Goal: Book appointment/travel/reservation

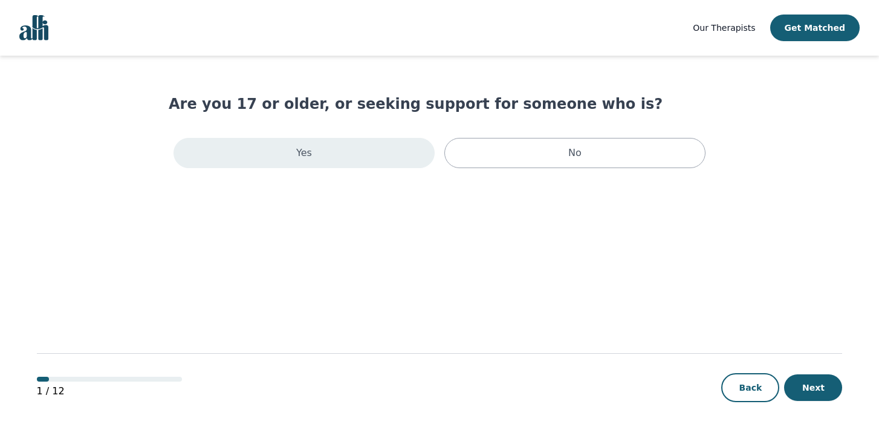
click at [393, 157] on div "Yes" at bounding box center [303, 153] width 261 height 30
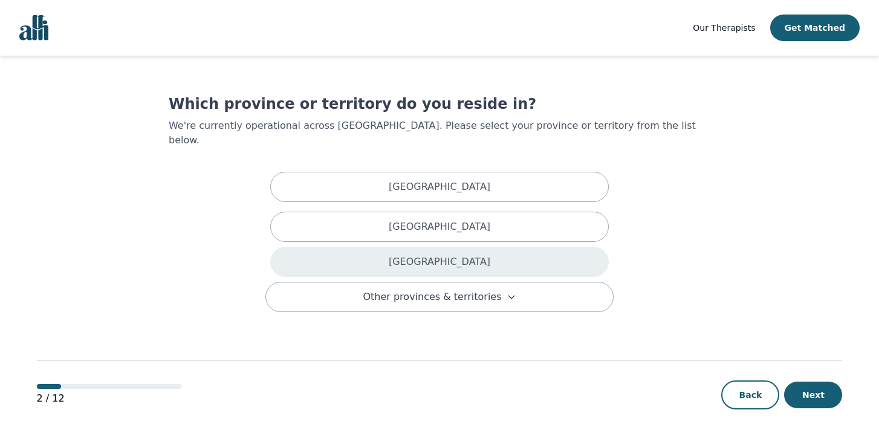
click at [438, 254] on p "[GEOGRAPHIC_DATA]" at bounding box center [440, 261] width 102 height 15
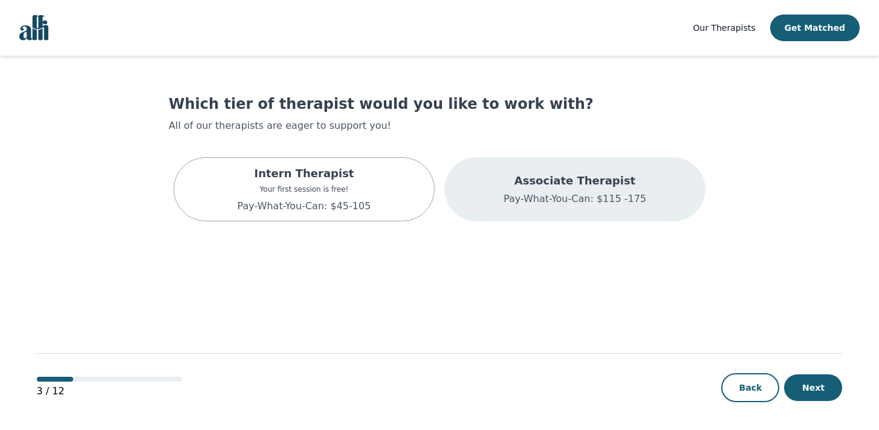
scroll to position [1, 0]
click at [548, 187] on p "Associate Therapist" at bounding box center [574, 179] width 143 height 17
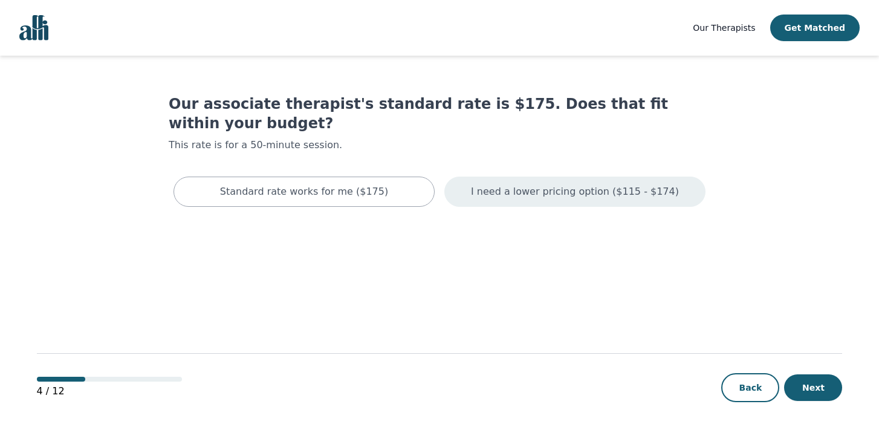
scroll to position [1, 0]
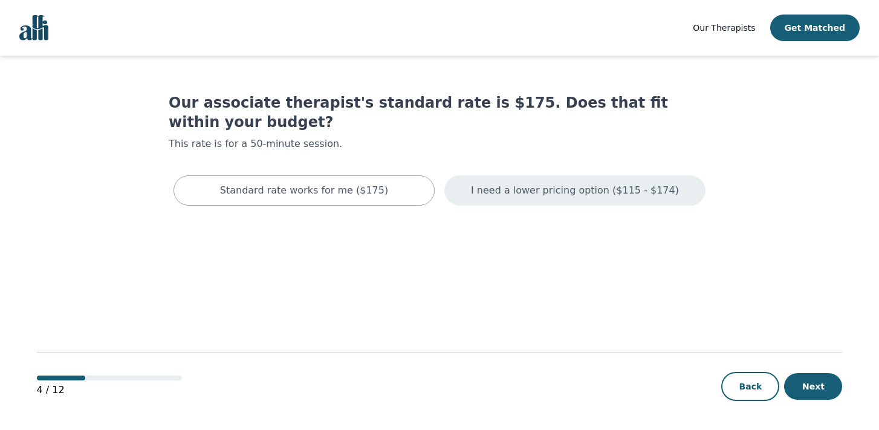
click at [539, 178] on div "I need a lower pricing option ($115 - $174)" at bounding box center [574, 190] width 261 height 30
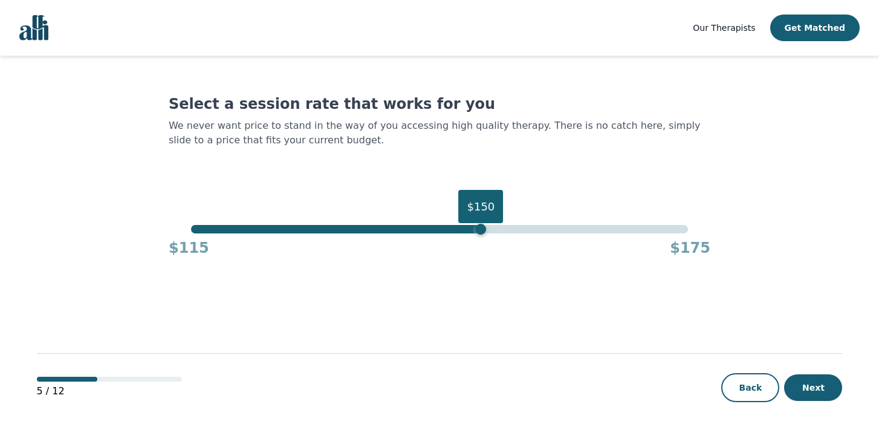
drag, startPoint x: 691, startPoint y: 231, endPoint x: 477, endPoint y: 227, distance: 214.0
click at [477, 227] on div "$150" at bounding box center [480, 229] width 11 height 11
click at [817, 392] on button "Next" at bounding box center [813, 387] width 58 height 27
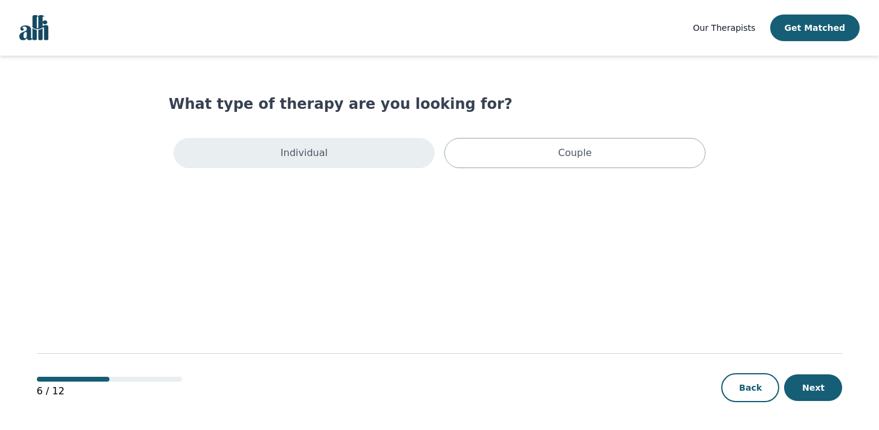
click at [424, 160] on div "Individual" at bounding box center [303, 153] width 261 height 30
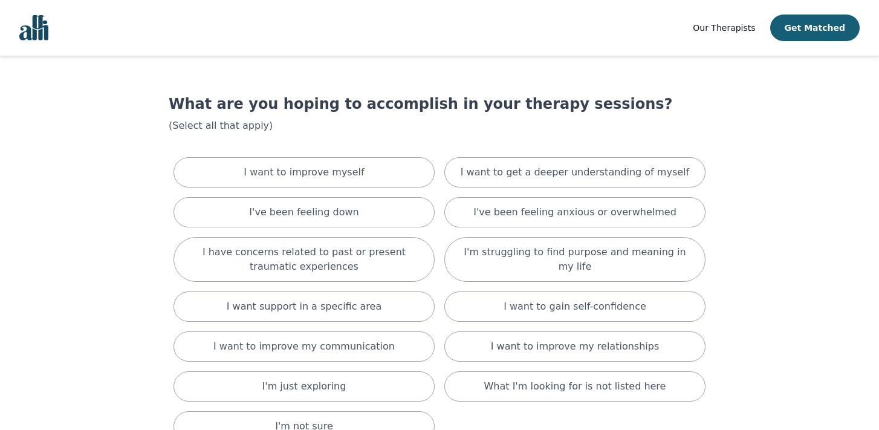
scroll to position [1, 0]
click at [424, 160] on div "I want to improve myself" at bounding box center [303, 172] width 261 height 30
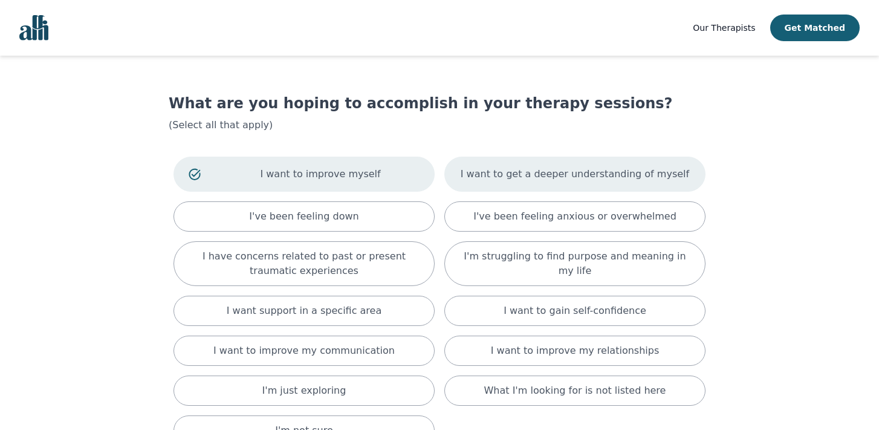
click at [482, 167] on p "I want to get a deeper understanding of myself" at bounding box center [575, 174] width 228 height 15
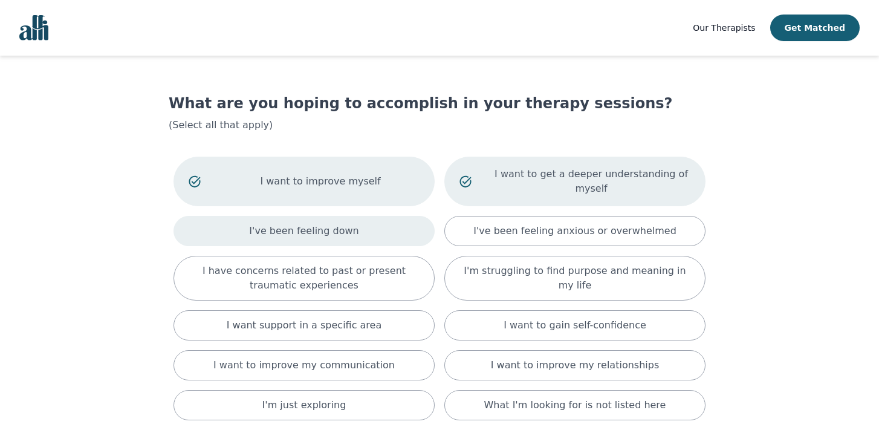
click at [423, 224] on div "I've been feeling down" at bounding box center [303, 231] width 261 height 30
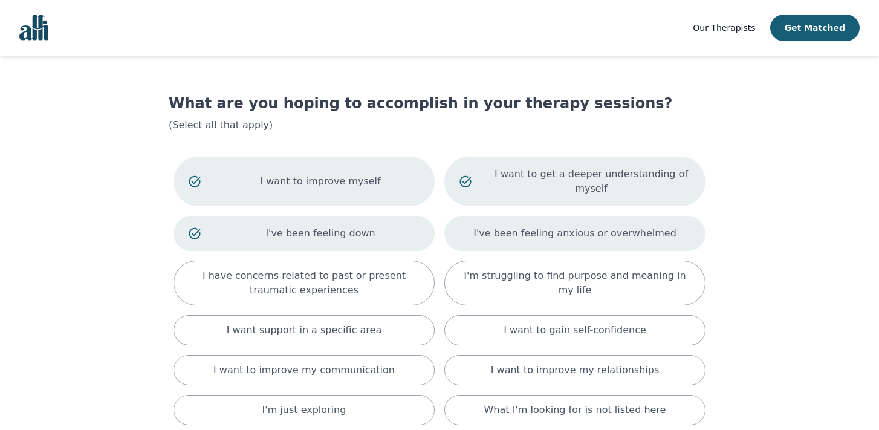
scroll to position [2, 0]
click at [505, 237] on p "I've been feeling anxious or overwhelmed" at bounding box center [574, 232] width 203 height 15
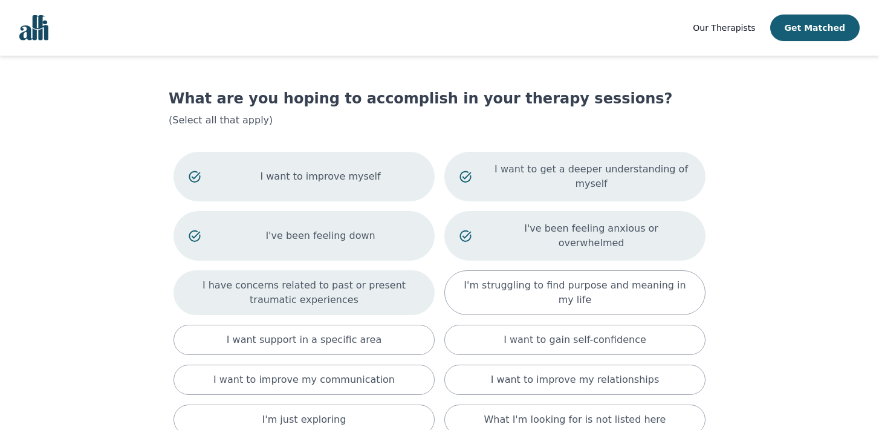
scroll to position [4, 0]
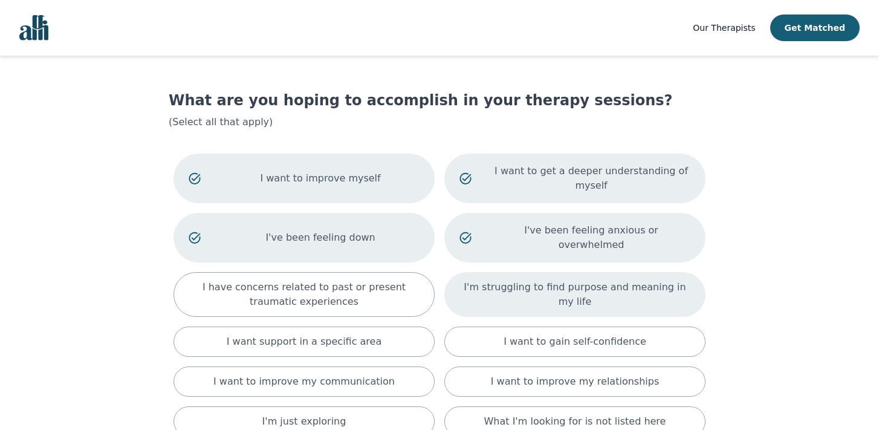
click at [491, 280] on p "I'm struggling to find purpose and meaning in my life" at bounding box center [574, 294] width 231 height 29
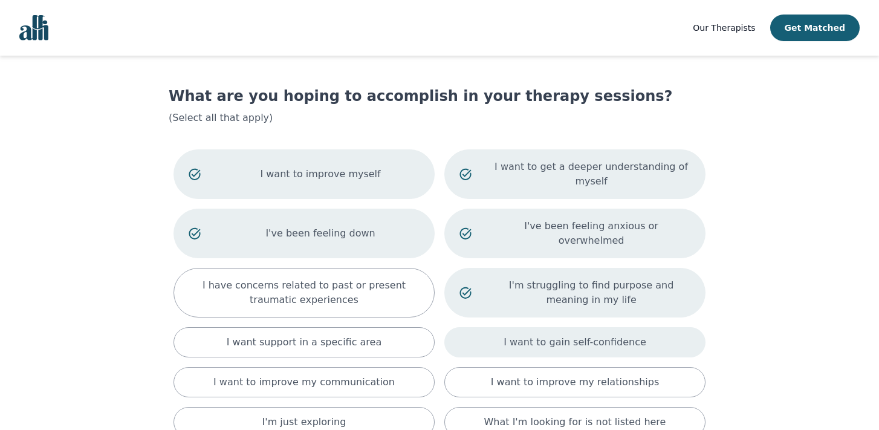
click at [500, 335] on div "I want to gain self-confidence" at bounding box center [574, 342] width 261 height 30
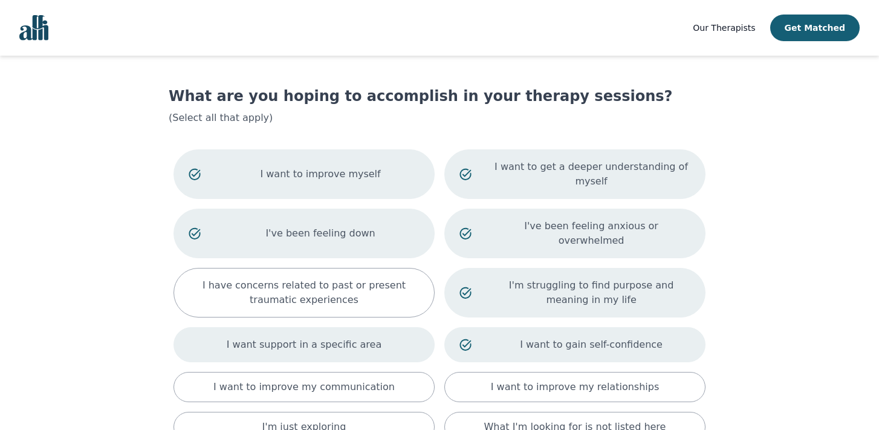
click at [415, 328] on div "I want support in a specific area" at bounding box center [303, 344] width 261 height 35
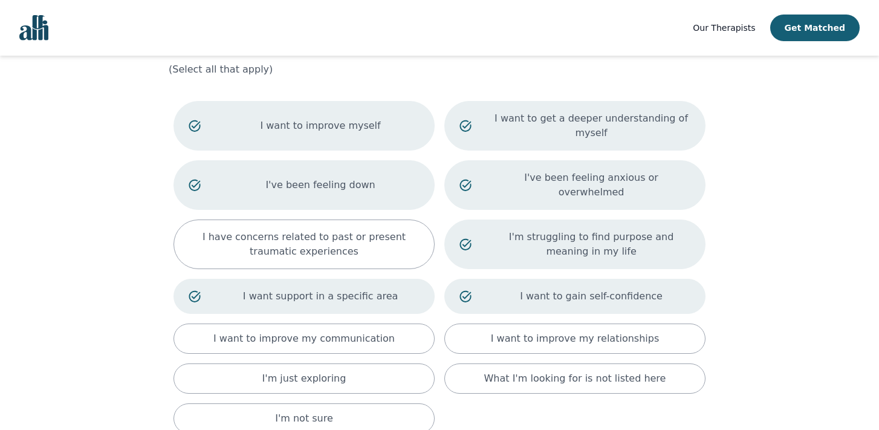
scroll to position [62, 0]
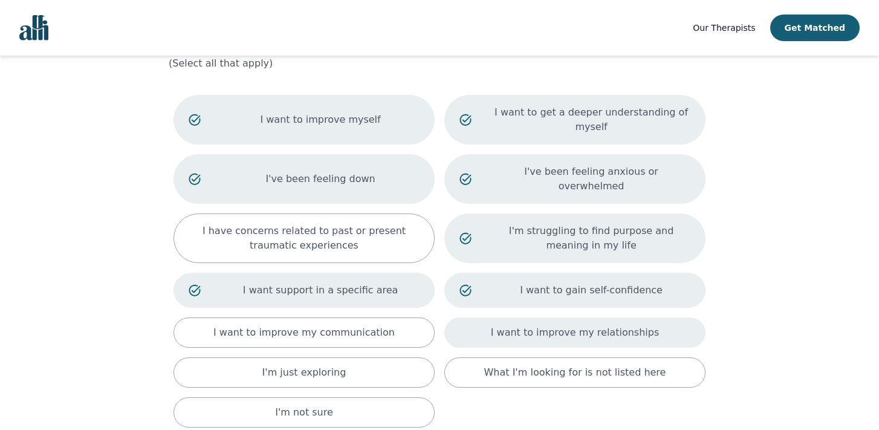
click at [511, 325] on p "I want to improve my relationships" at bounding box center [575, 332] width 168 height 15
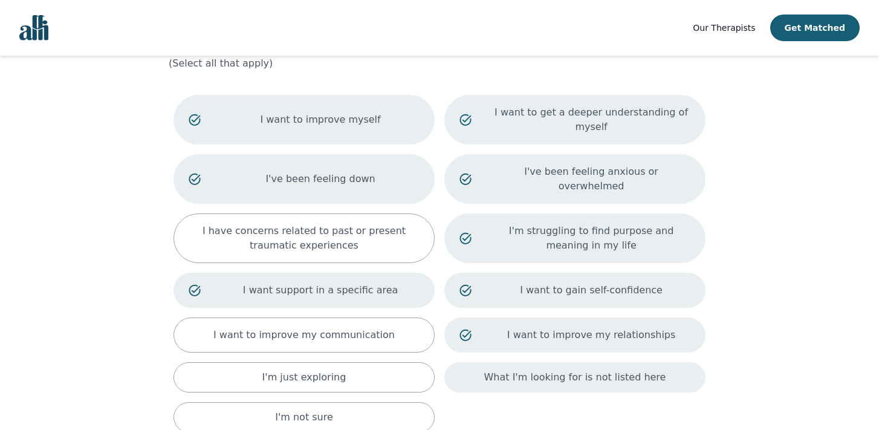
click at [520, 370] on p "What I'm looking for is not listed here" at bounding box center [575, 377] width 182 height 15
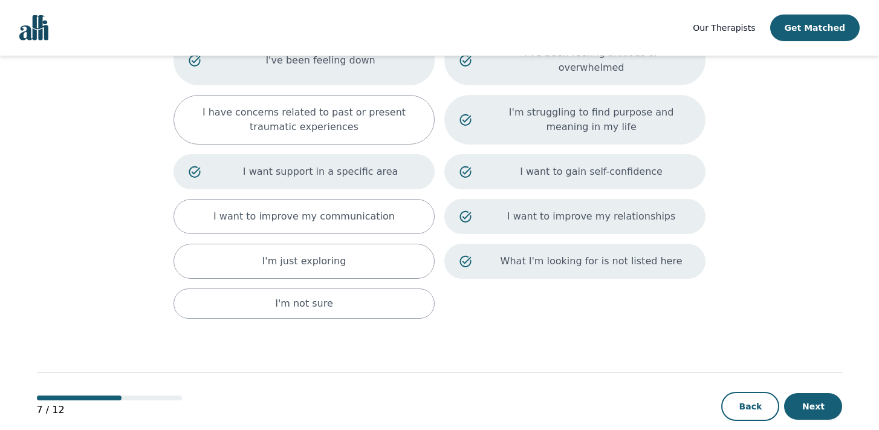
scroll to position [186, 0]
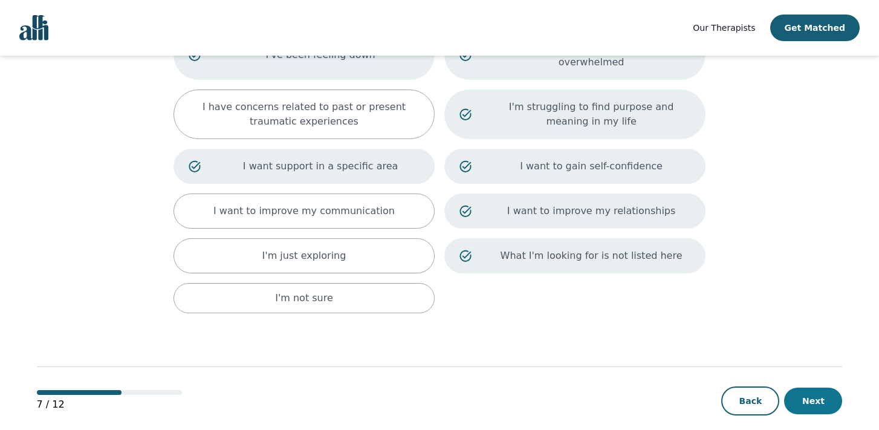
click at [806, 387] on button "Next" at bounding box center [813, 400] width 58 height 27
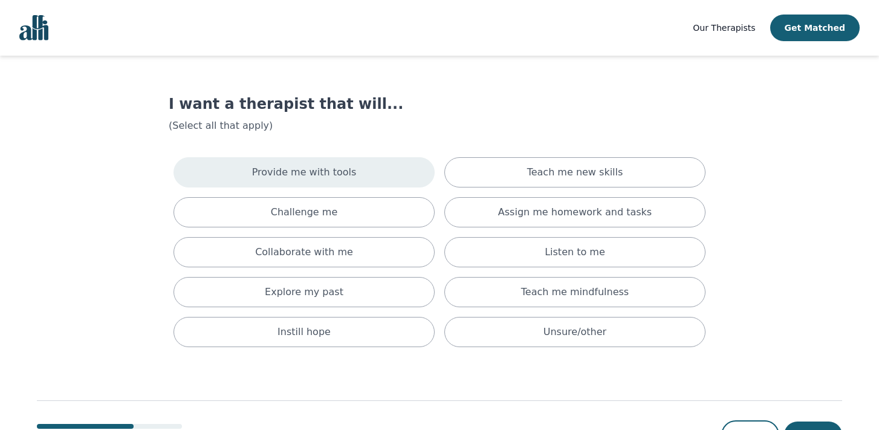
click at [414, 168] on div "Provide me with tools" at bounding box center [303, 172] width 261 height 30
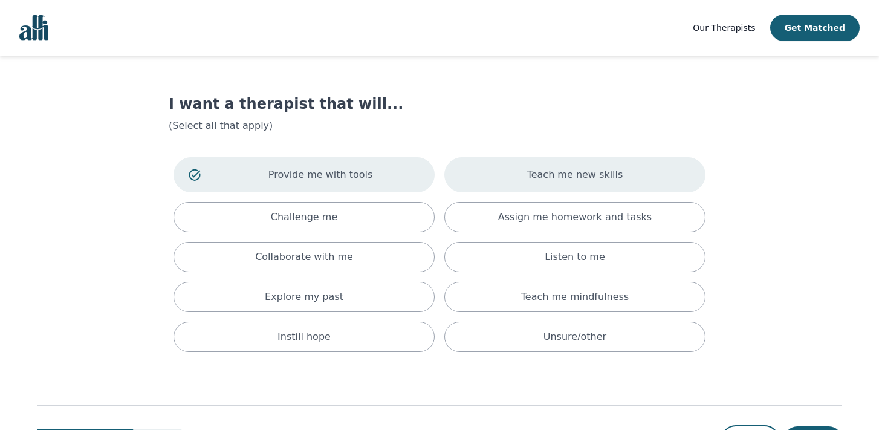
click at [543, 175] on p "Teach me new skills" at bounding box center [575, 174] width 96 height 15
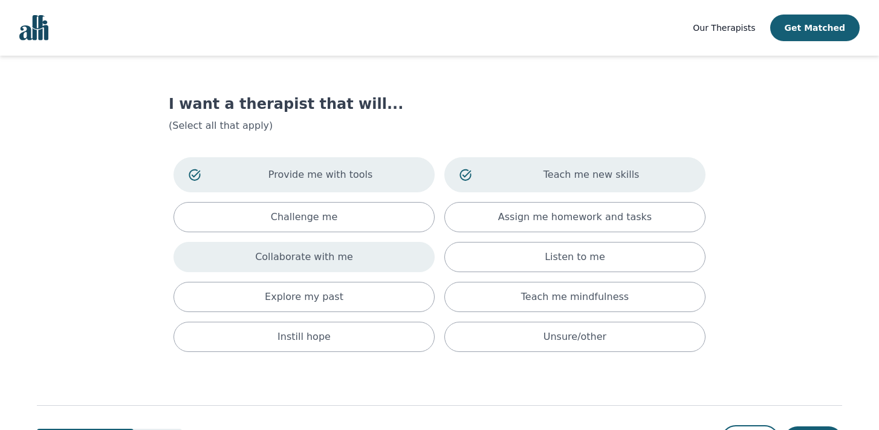
click at [401, 248] on div "Collaborate with me" at bounding box center [303, 257] width 261 height 30
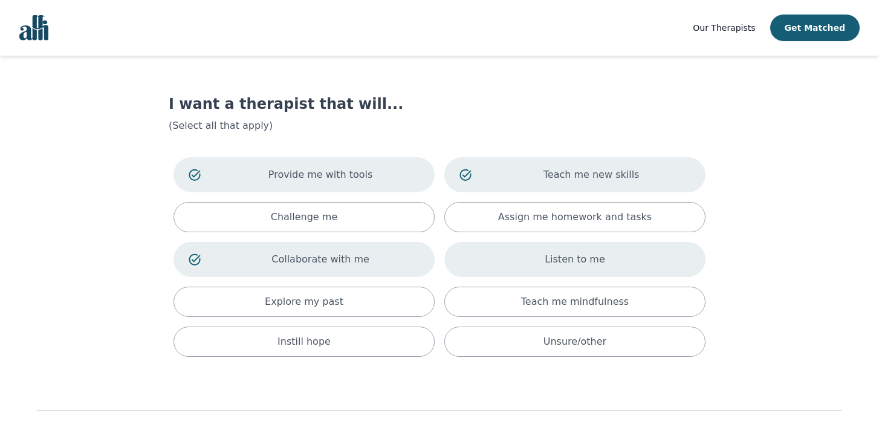
click at [499, 259] on div "Listen to me" at bounding box center [574, 259] width 261 height 35
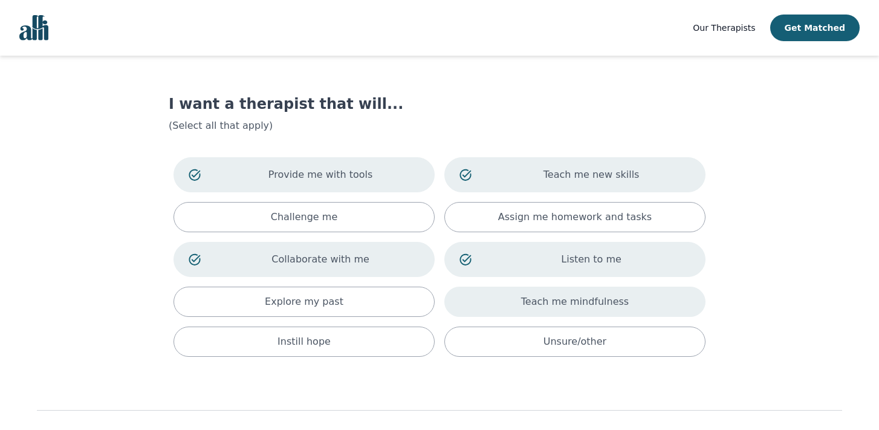
click at [506, 293] on div "Teach me mindfulness" at bounding box center [574, 301] width 261 height 30
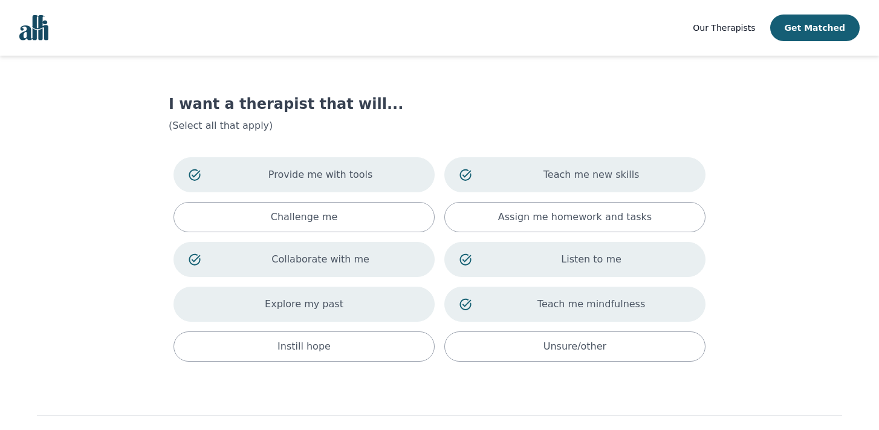
click at [391, 298] on div "Explore my past" at bounding box center [303, 303] width 261 height 35
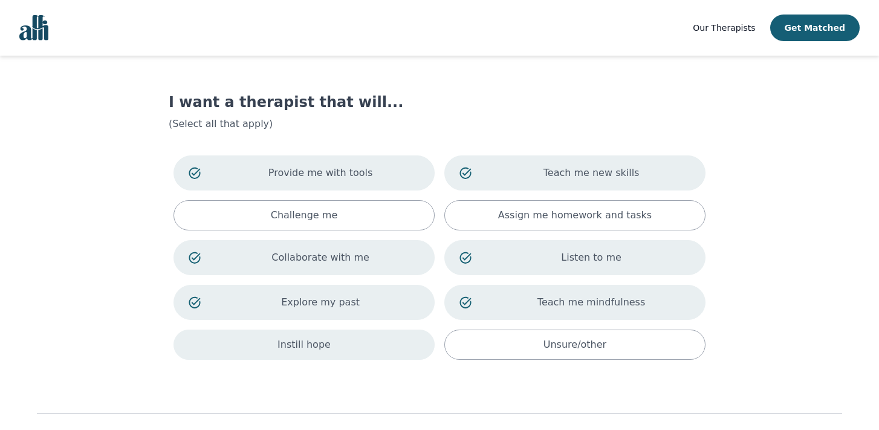
click at [360, 341] on div "Instill hope" at bounding box center [303, 344] width 261 height 30
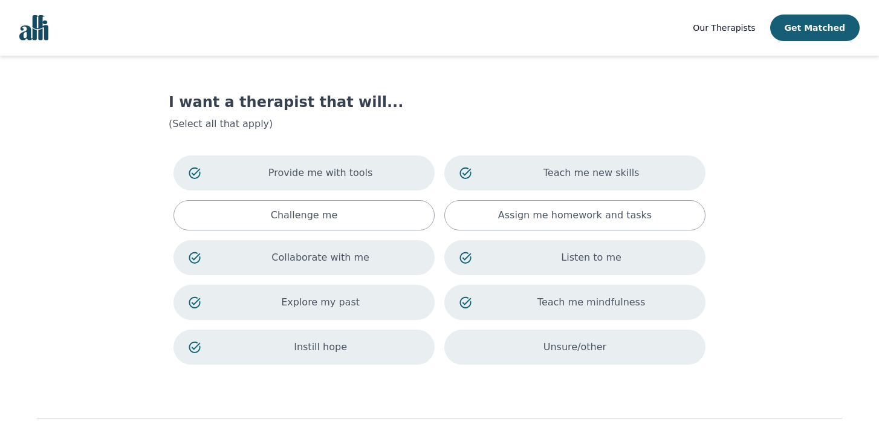
scroll to position [68, 0]
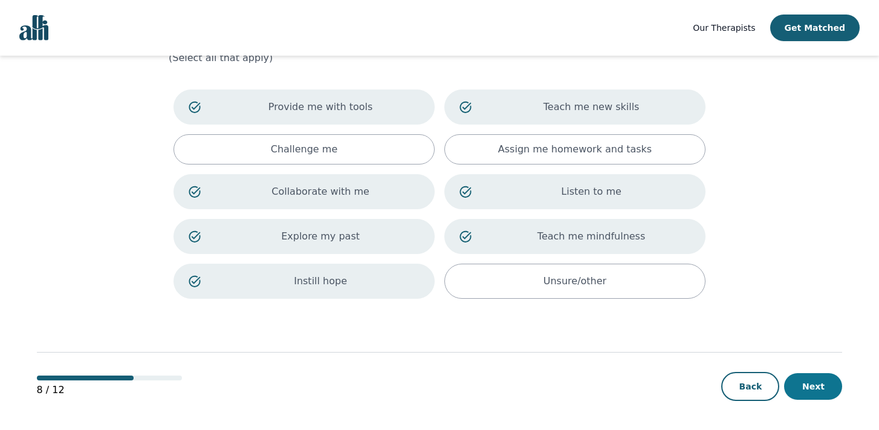
click at [812, 385] on button "Next" at bounding box center [813, 386] width 58 height 27
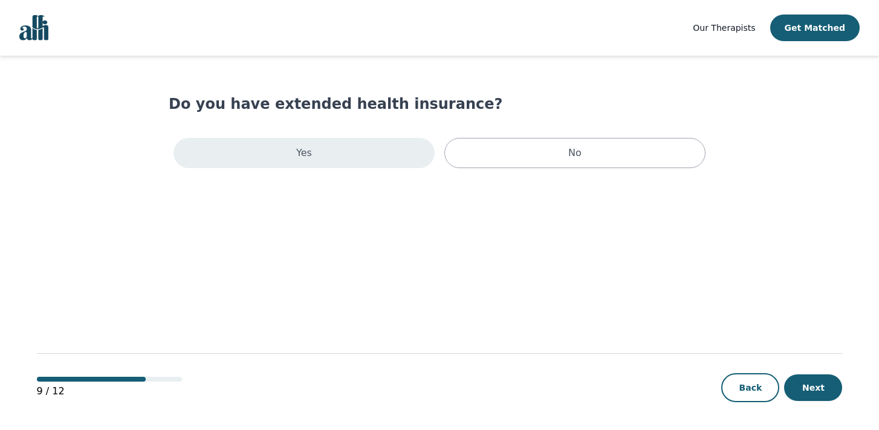
click at [358, 155] on div "Yes" at bounding box center [303, 153] width 261 height 30
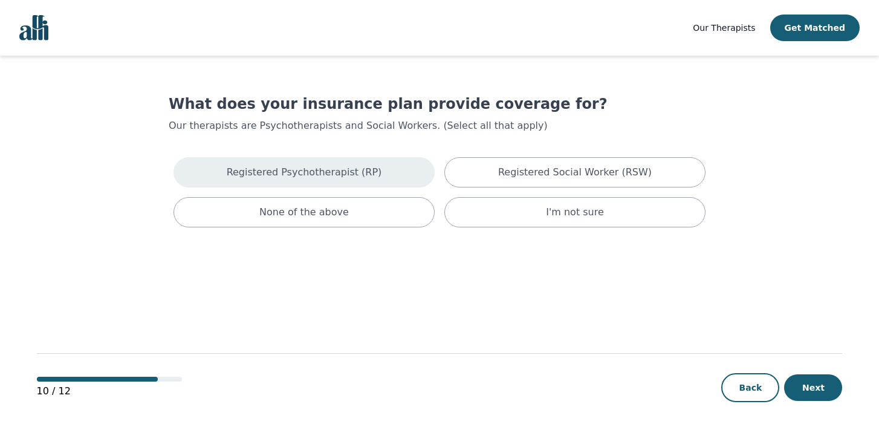
click at [358, 161] on div "Registered Psychotherapist (RP)" at bounding box center [303, 172] width 261 height 30
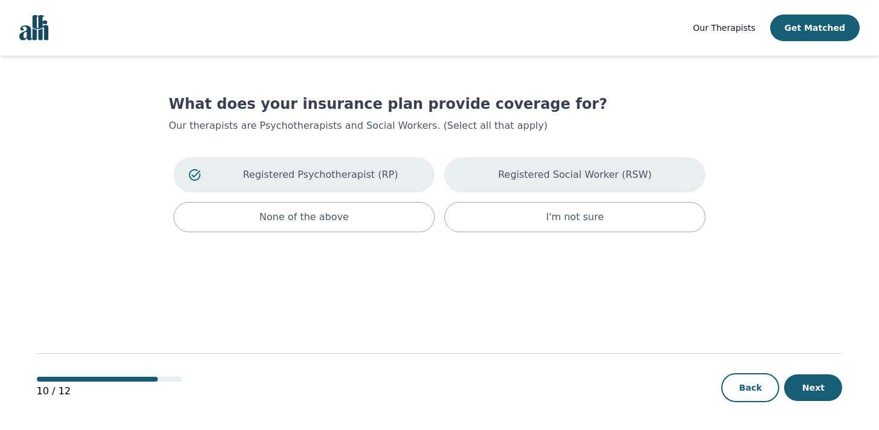
click at [500, 178] on div "Registered Social Worker (RSW)" at bounding box center [574, 174] width 261 height 35
click at [818, 381] on button "Next" at bounding box center [813, 387] width 58 height 27
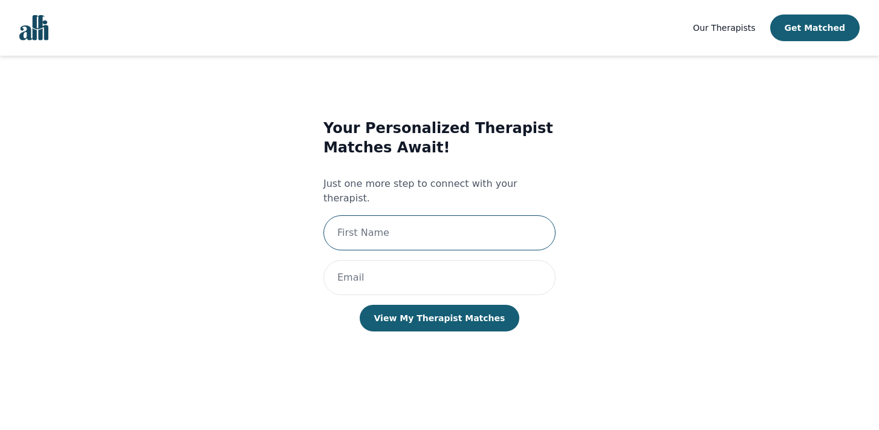
click at [442, 217] on input "text" at bounding box center [439, 232] width 232 height 35
type input "[PERSON_NAME]"
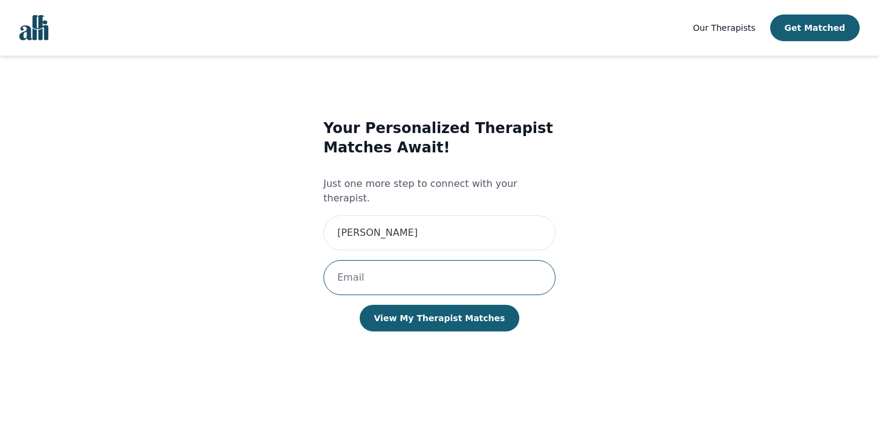
click at [428, 260] on input "email" at bounding box center [439, 277] width 232 height 35
type input "[PERSON_NAME][EMAIL_ADDRESS][DOMAIN_NAME]"
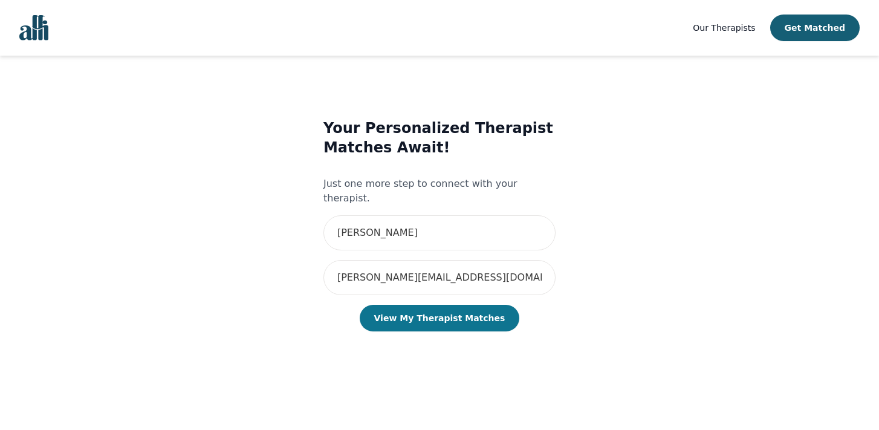
click at [452, 308] on button "View My Therapist Matches" at bounding box center [440, 318] width 160 height 27
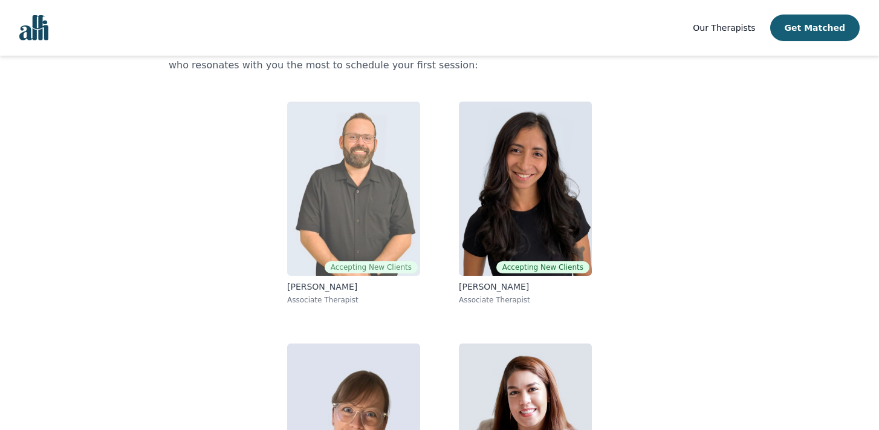
scroll to position [74, 0]
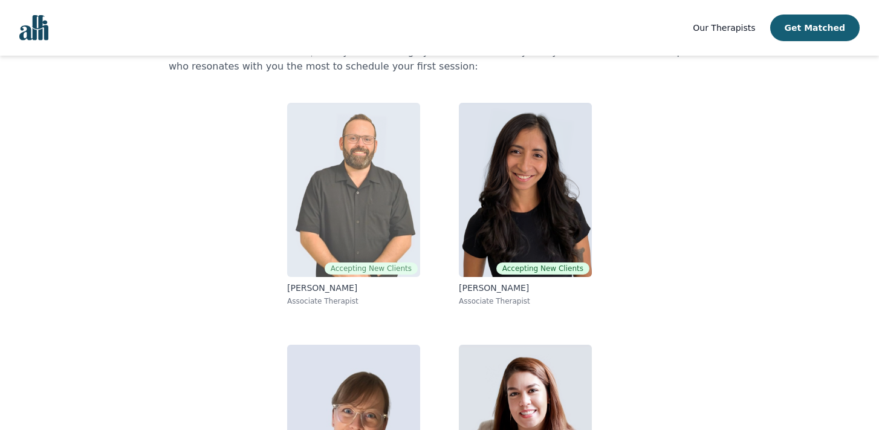
click at [333, 170] on img at bounding box center [353, 190] width 133 height 174
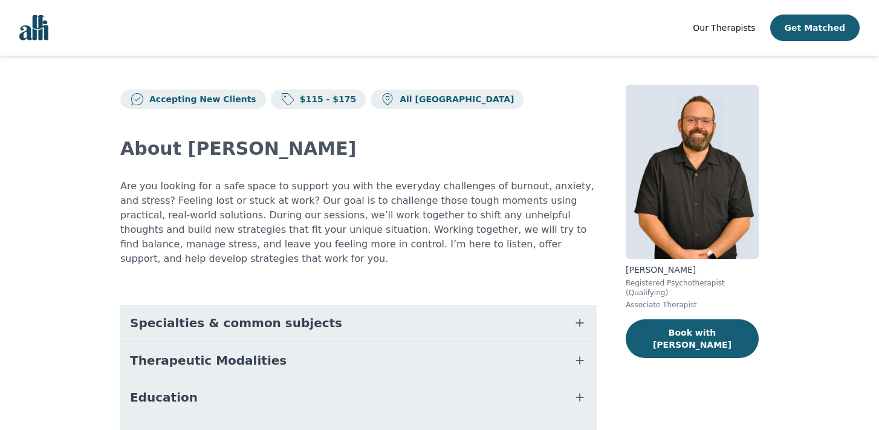
click at [348, 309] on button "Specialties & common subjects" at bounding box center [358, 323] width 476 height 36
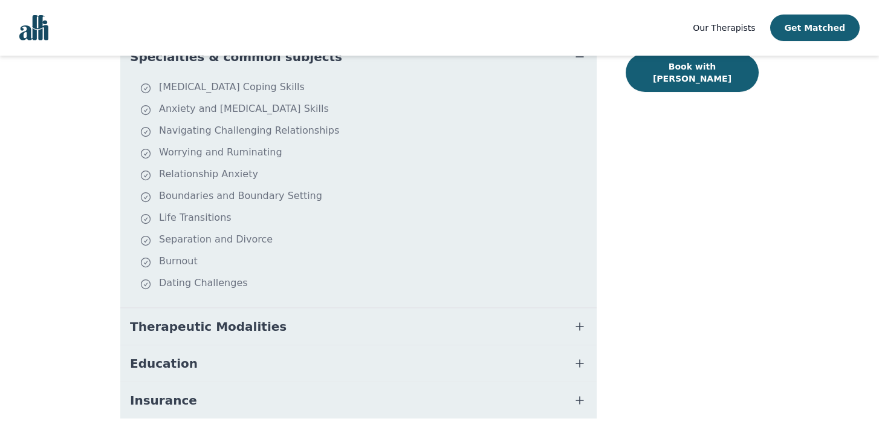
scroll to position [267, 0]
click at [333, 310] on button "Therapeutic Modalities" at bounding box center [358, 325] width 476 height 36
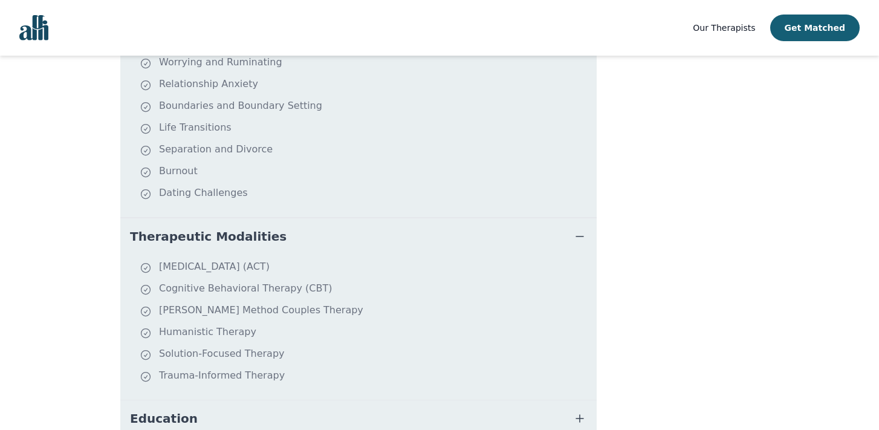
scroll to position [407, 0]
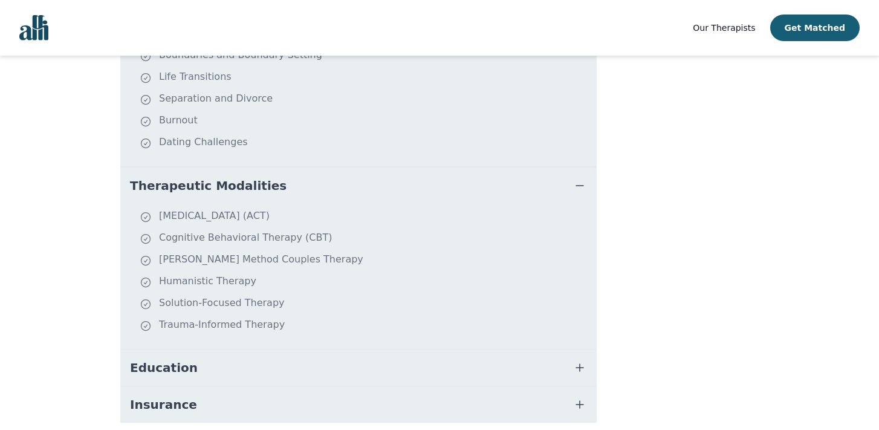
click at [309, 350] on button "Education" at bounding box center [358, 367] width 476 height 36
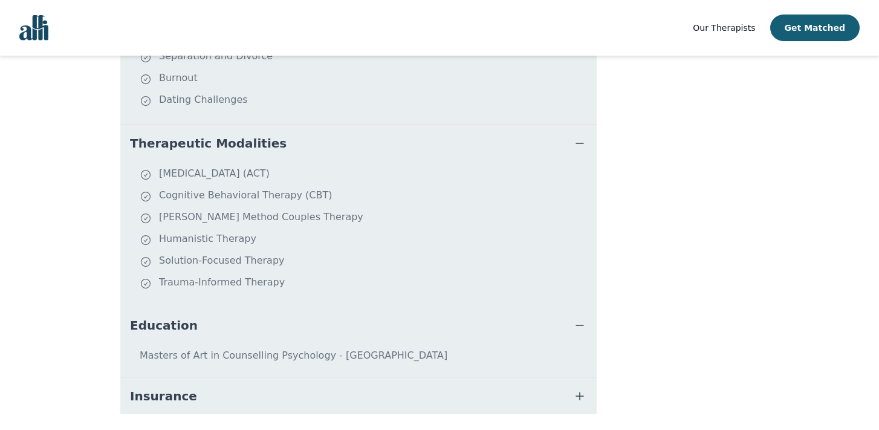
scroll to position [477, 0]
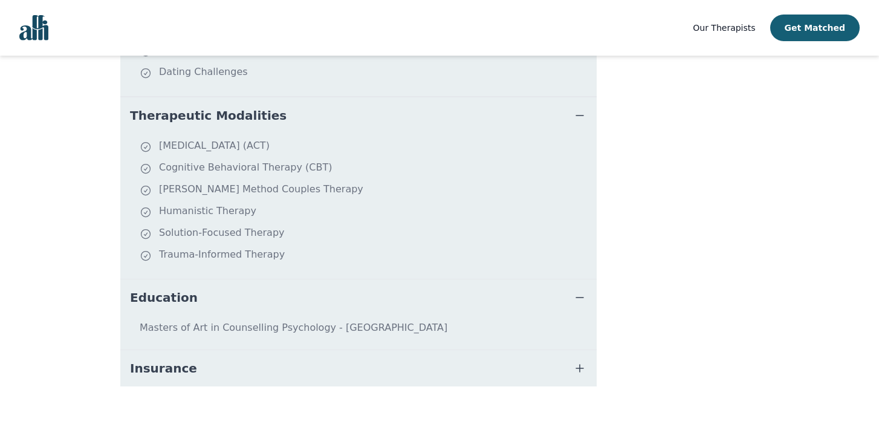
click at [324, 351] on button "Insurance" at bounding box center [358, 368] width 476 height 36
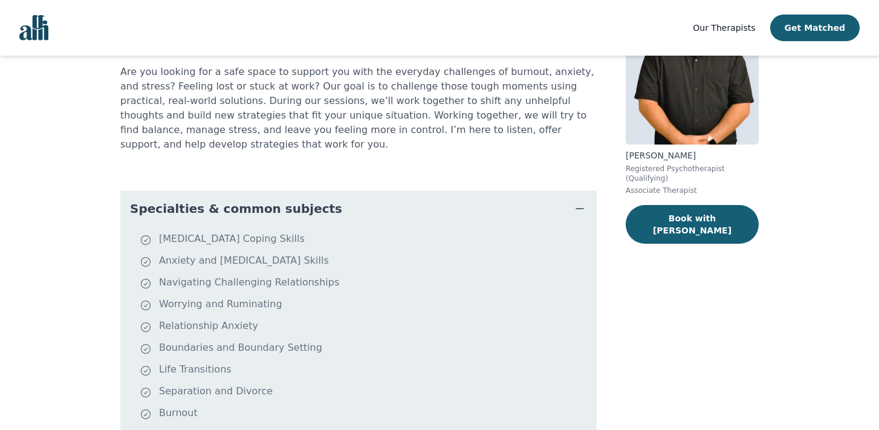
scroll to position [0, 0]
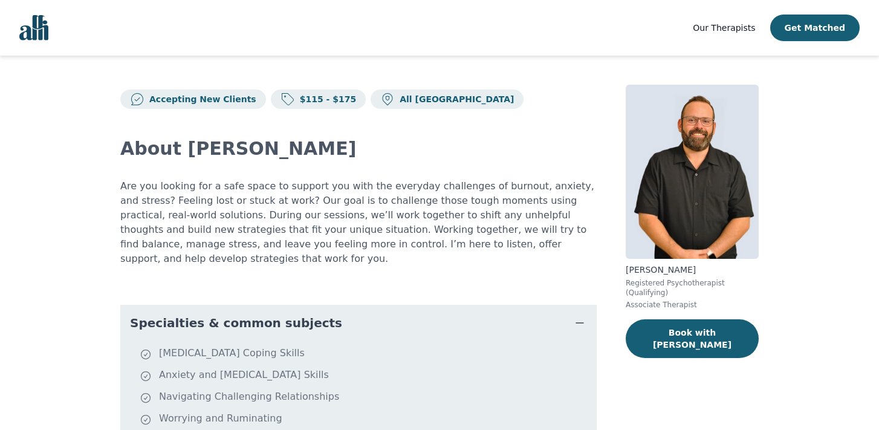
scroll to position [74, 0]
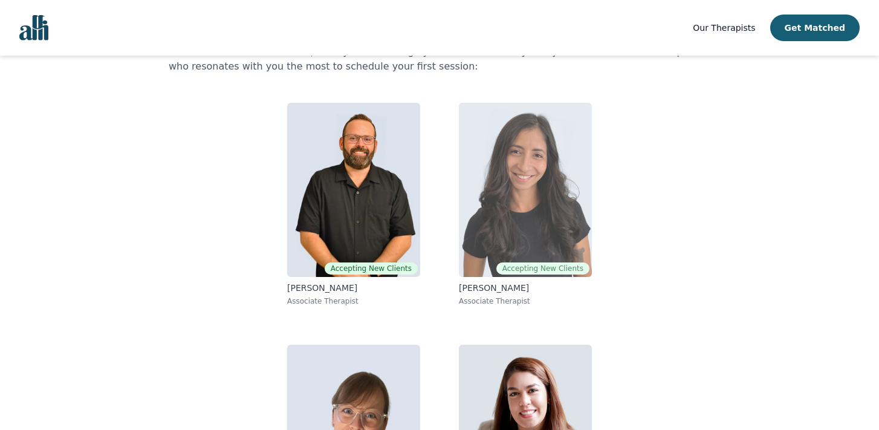
click at [539, 183] on img at bounding box center [525, 190] width 133 height 174
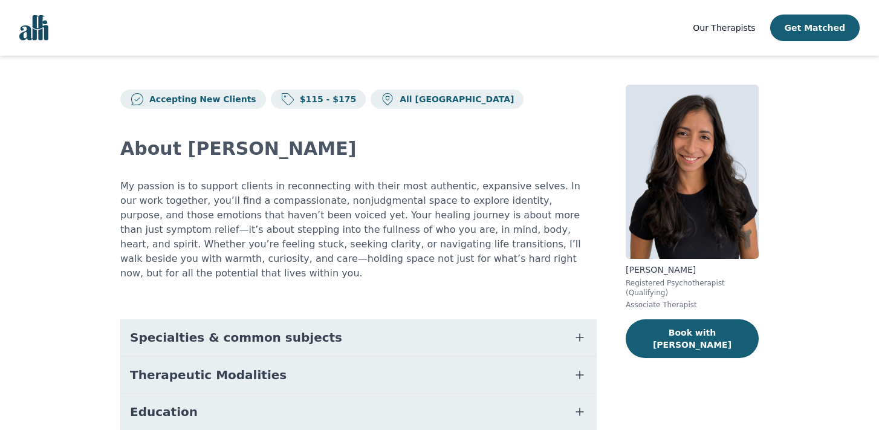
click at [296, 329] on span "Specialties & common subjects" at bounding box center [236, 337] width 212 height 17
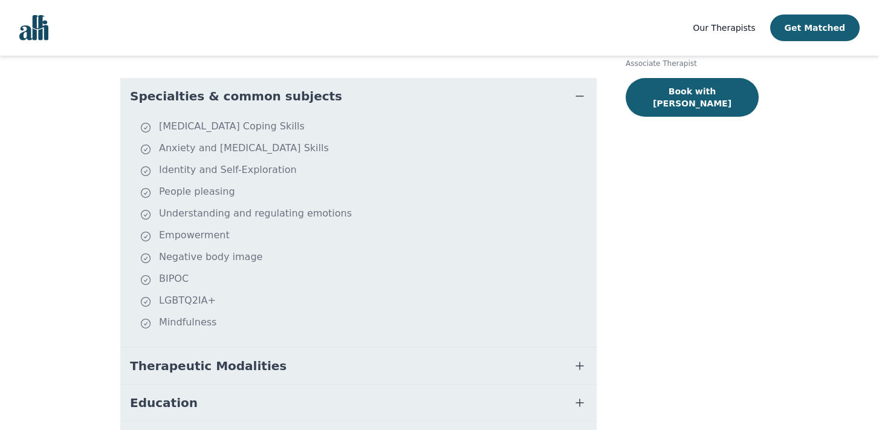
scroll to position [242, 0]
click at [253, 360] on button "Therapeutic Modalities" at bounding box center [358, 365] width 476 height 36
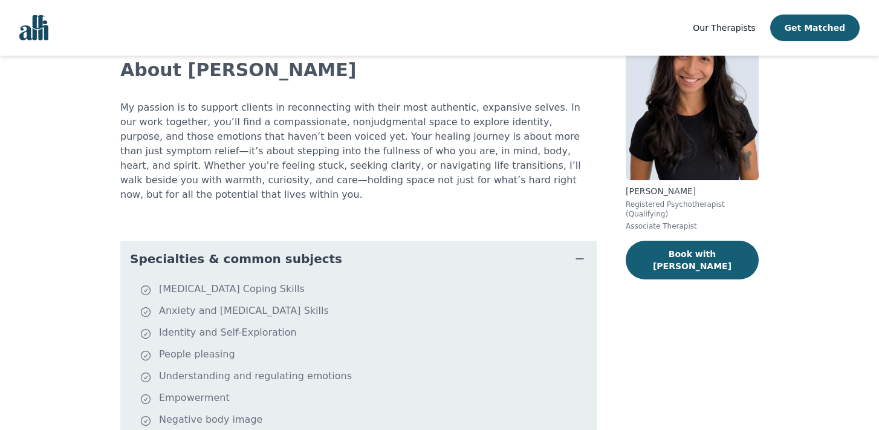
scroll to position [0, 0]
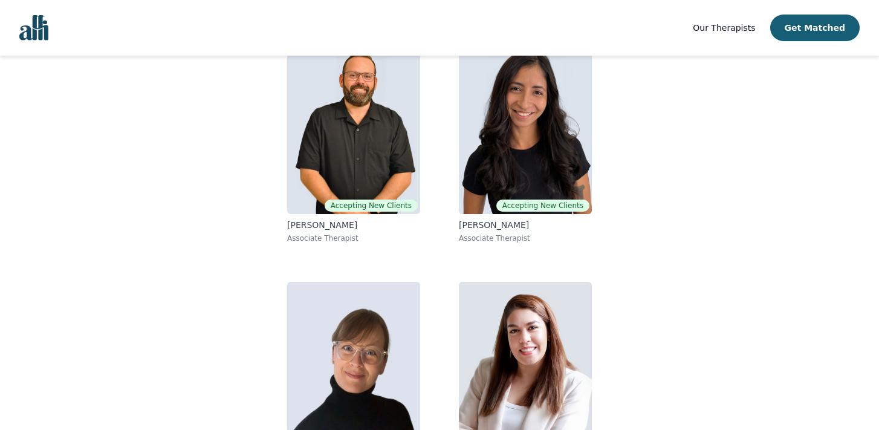
scroll to position [201, 0]
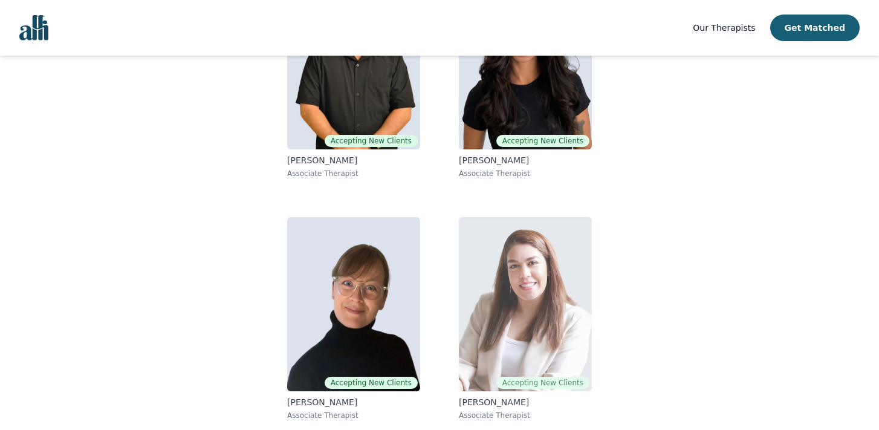
click at [544, 291] on img at bounding box center [525, 304] width 133 height 174
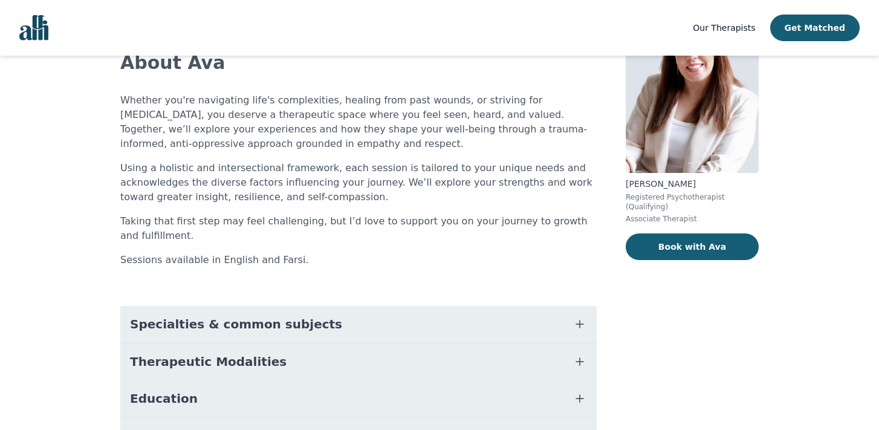
scroll to position [89, 0]
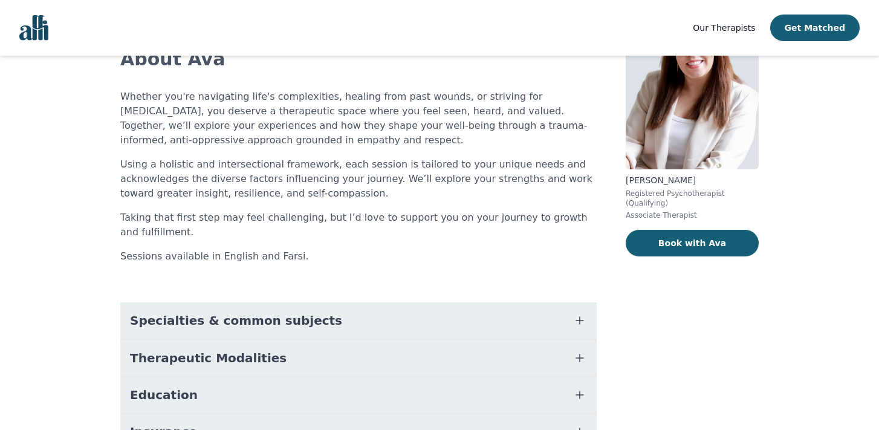
click at [372, 318] on button "Specialties & common subjects" at bounding box center [358, 320] width 476 height 36
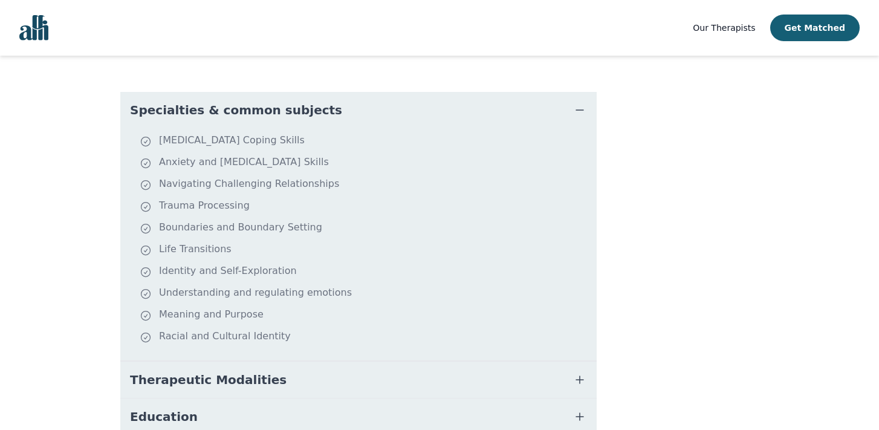
scroll to position [295, 0]
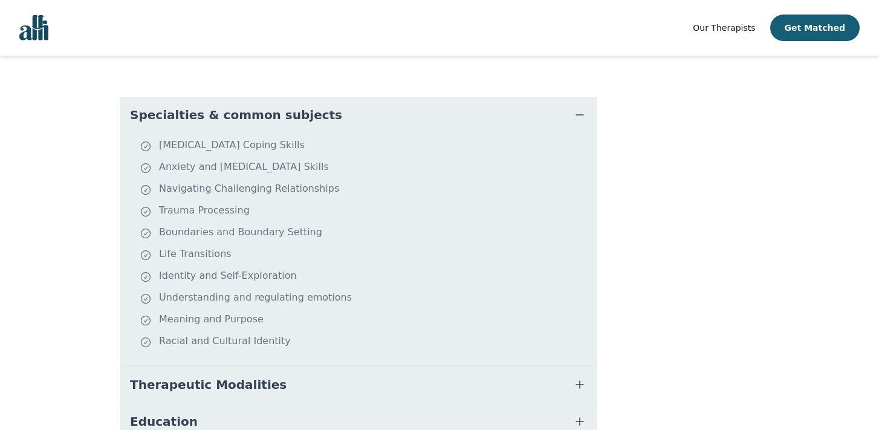
scroll to position [177, 0]
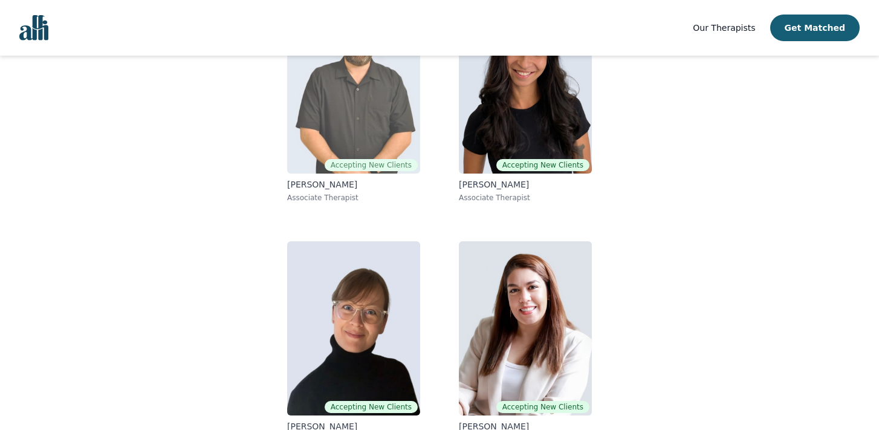
click at [323, 114] on img at bounding box center [353, 86] width 133 height 174
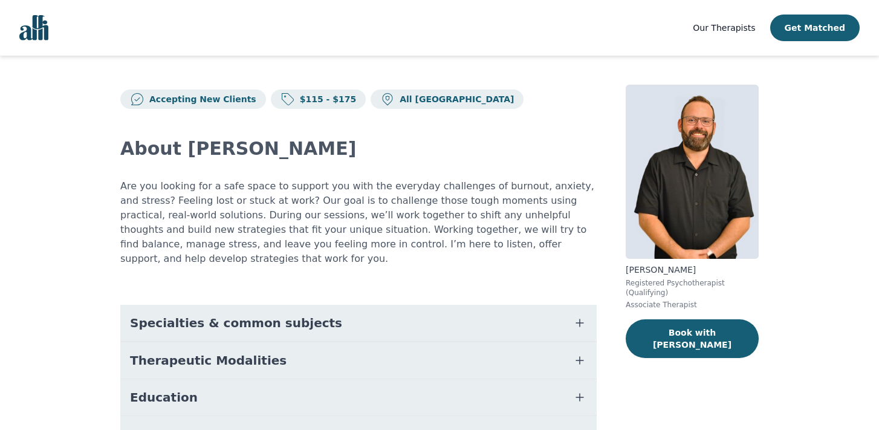
click at [253, 314] on span "Specialties & common subjects" at bounding box center [236, 322] width 212 height 17
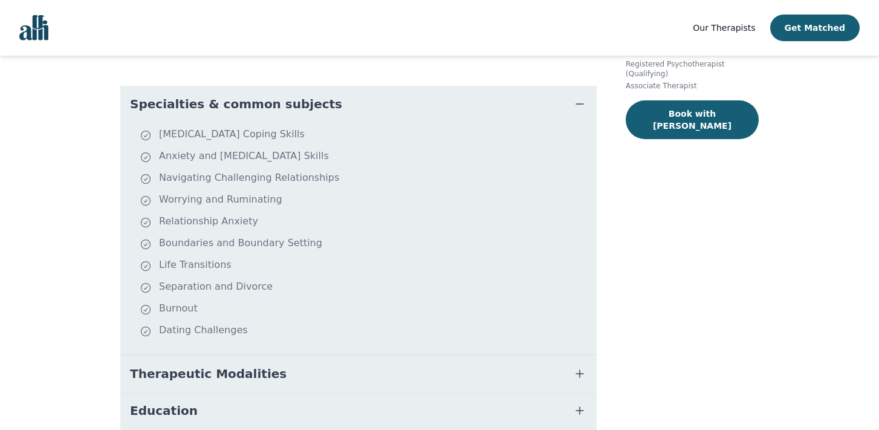
scroll to position [231, 0]
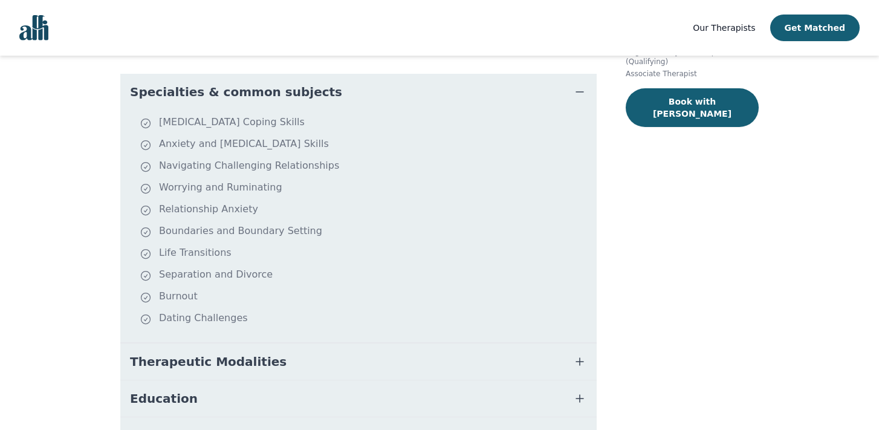
click at [240, 353] on span "Therapeutic Modalities" at bounding box center [208, 361] width 157 height 17
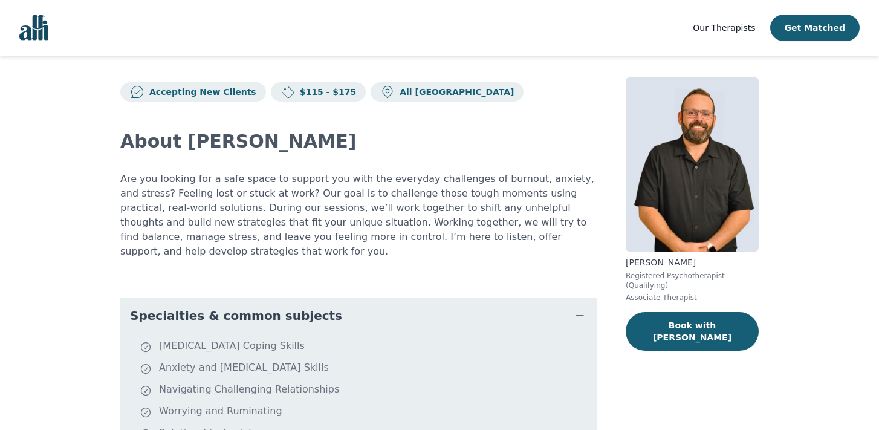
scroll to position [0, 0]
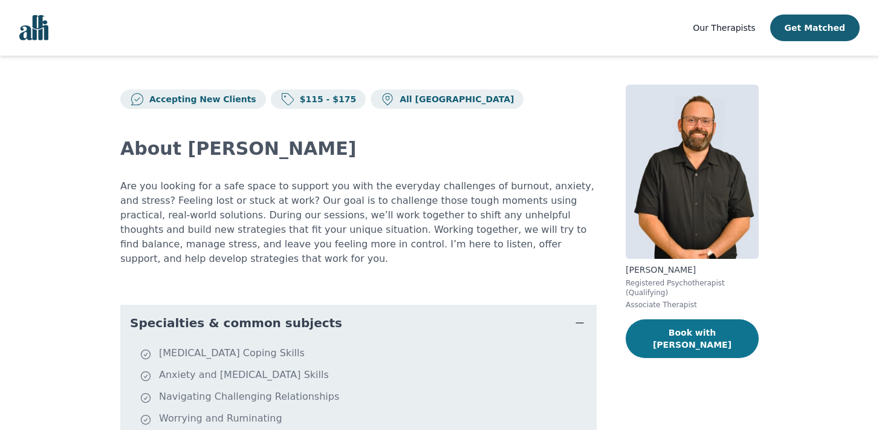
click at [670, 327] on button "Book with [PERSON_NAME]" at bounding box center [692, 338] width 133 height 39
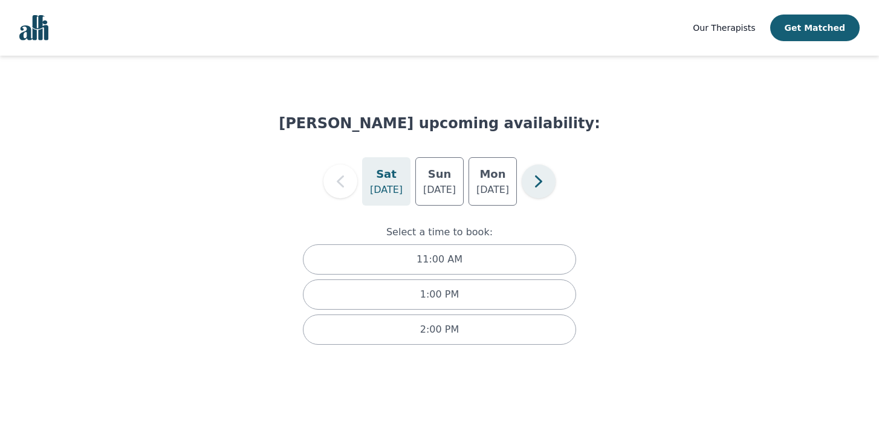
click at [535, 189] on icon "button" at bounding box center [538, 181] width 24 height 24
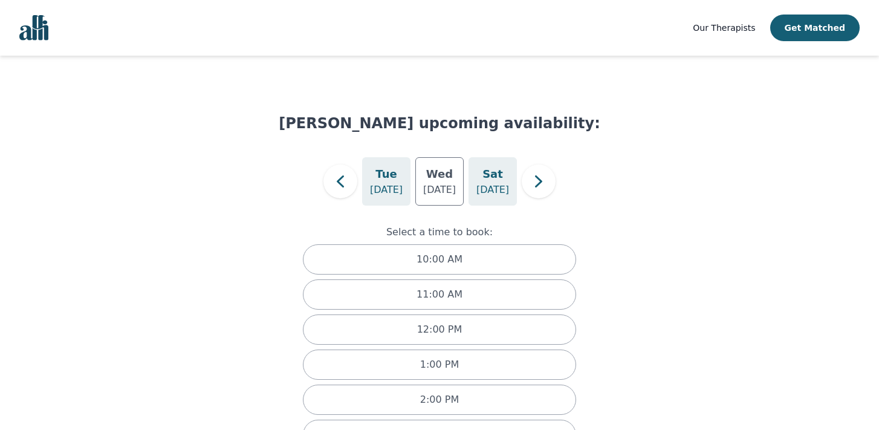
click at [496, 181] on h5 "Sat" at bounding box center [492, 174] width 21 height 17
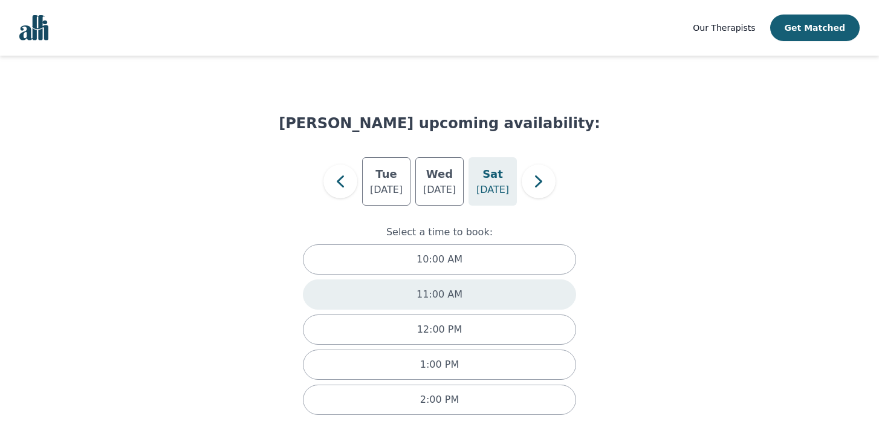
scroll to position [9, 0]
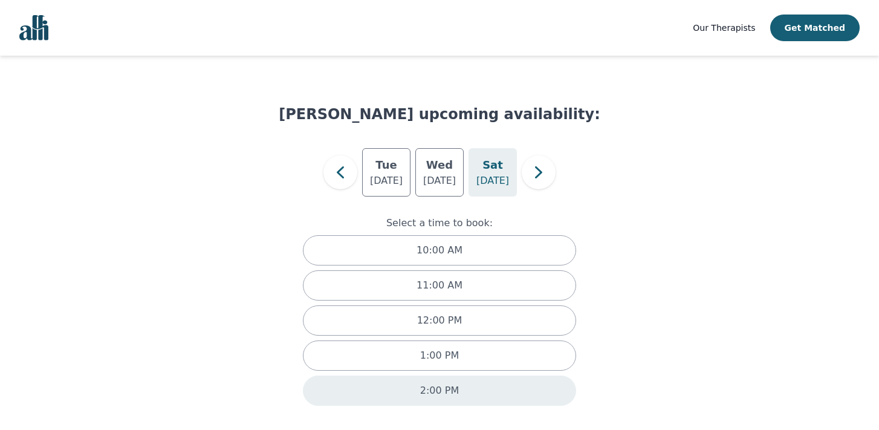
click at [460, 388] on div "2:00 PM" at bounding box center [439, 390] width 273 height 30
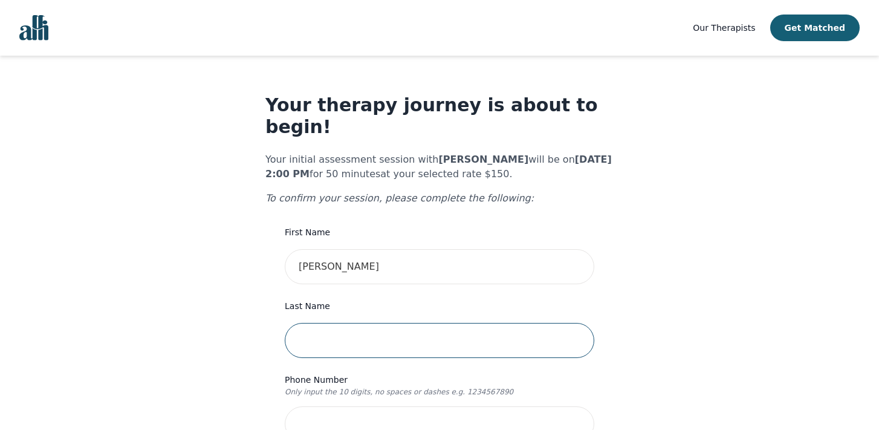
click at [361, 323] on input "text" at bounding box center [439, 340] width 309 height 35
type input "Thun"
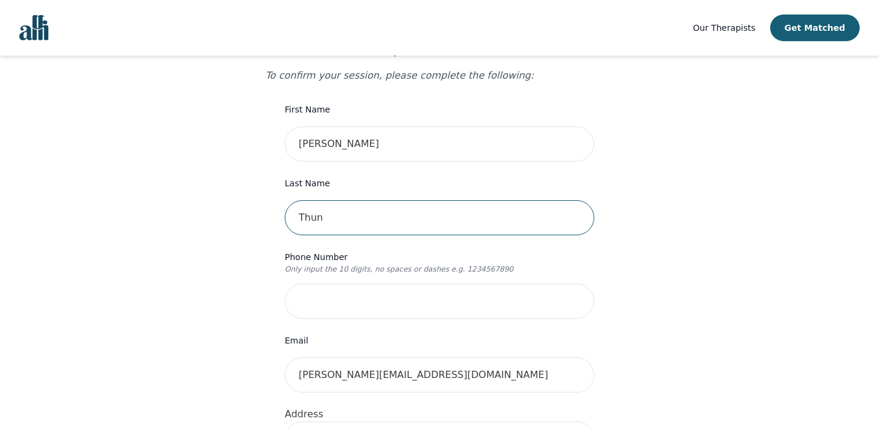
scroll to position [125, 0]
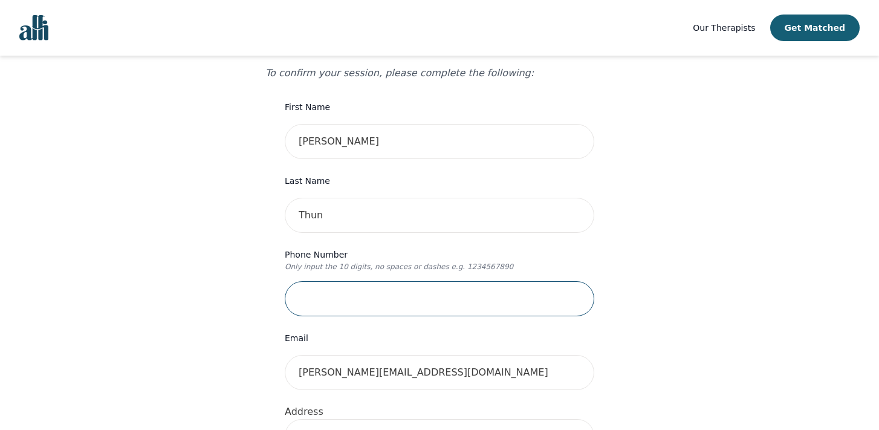
click at [384, 285] on input "tel" at bounding box center [439, 298] width 309 height 35
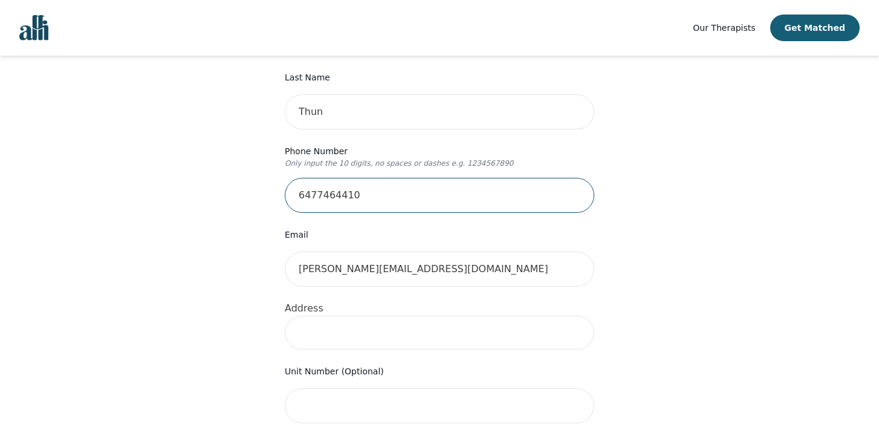
type input "6477464410"
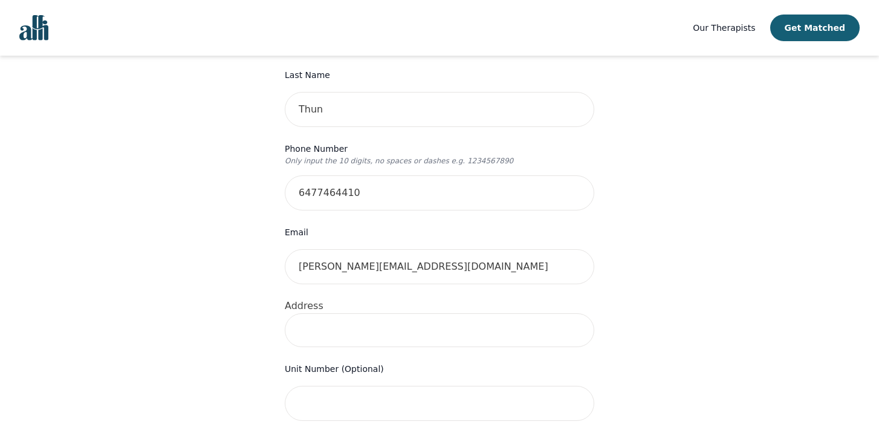
click at [517, 328] on form "First Name [PERSON_NAME] Last Name Thun Phone Number Only input the 10 digits, …" at bounding box center [439, 425] width 309 height 862
click at [506, 312] on input at bounding box center [439, 329] width 309 height 34
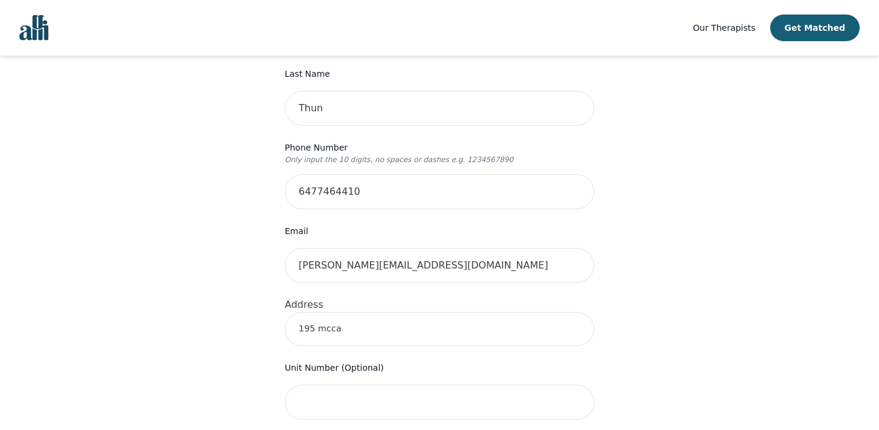
type input "[STREET_ADDRESS][PERSON_NAME]"
click at [488, 384] on input "text" at bounding box center [439, 401] width 309 height 35
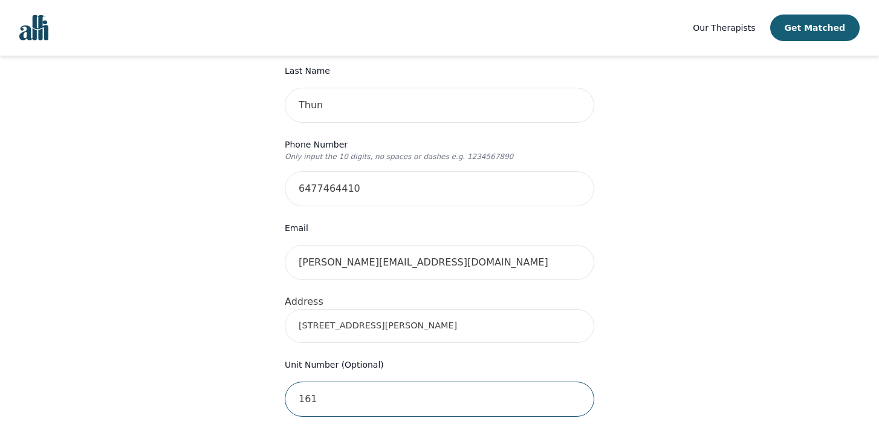
type input "1611"
drag, startPoint x: 441, startPoint y: 380, endPoint x: 404, endPoint y: 363, distance: 41.1
click at [333, 381] on input "1611" at bounding box center [439, 398] width 309 height 35
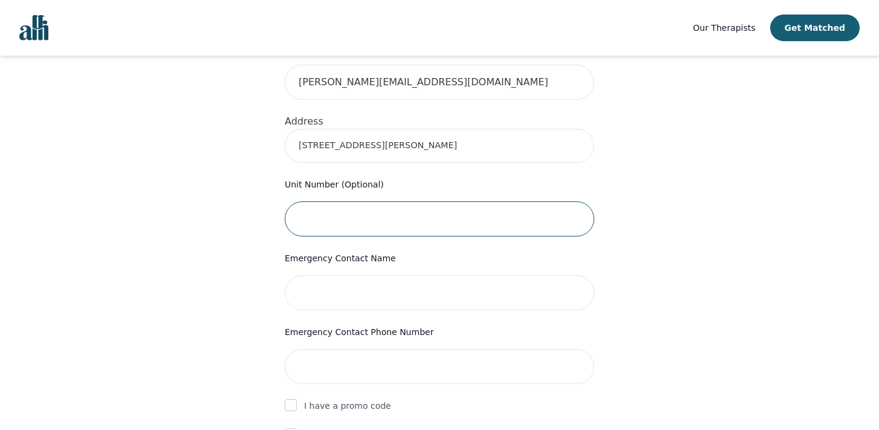
scroll to position [418, 0]
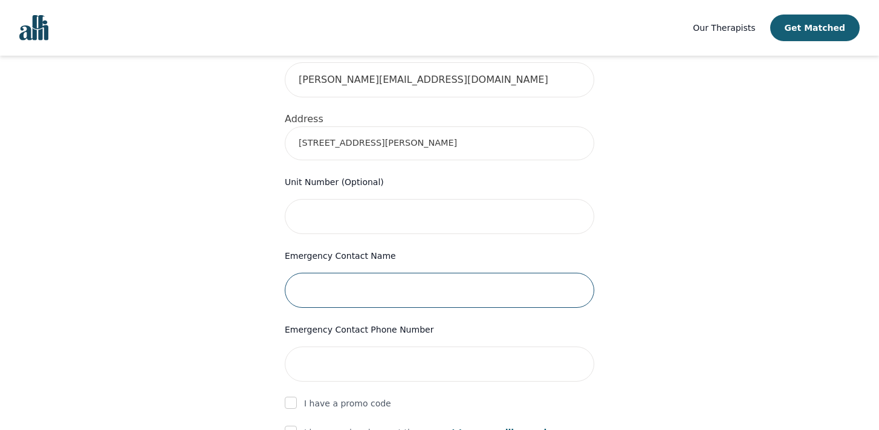
click at [498, 273] on input "text" at bounding box center [439, 290] width 309 height 35
type input "[PERSON_NAME]"
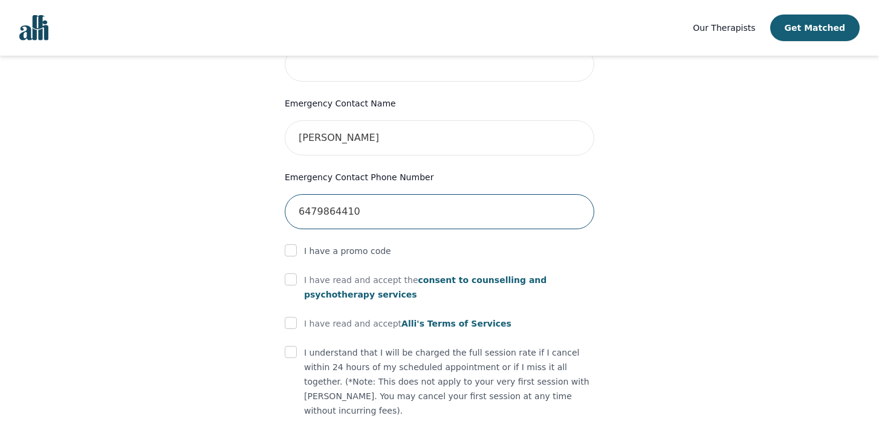
scroll to position [572, 0]
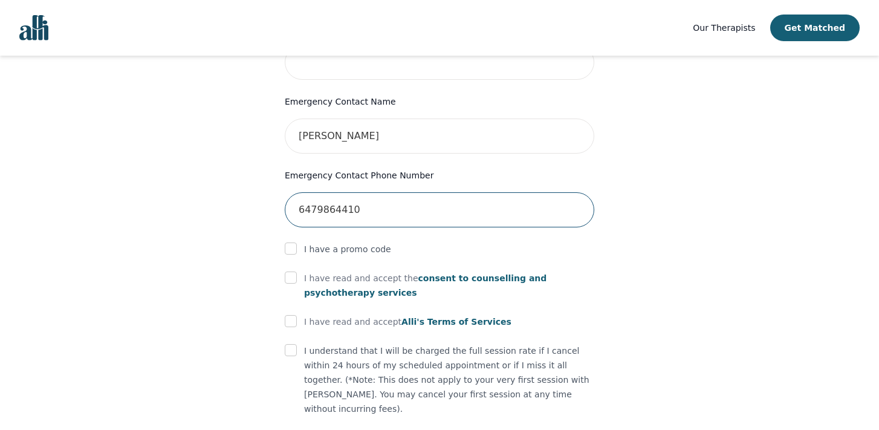
type input "6479864410"
click at [292, 271] on input "checkbox" at bounding box center [291, 277] width 12 height 12
checkbox input "true"
click at [293, 315] on input "checkbox" at bounding box center [291, 321] width 12 height 12
checkbox input "true"
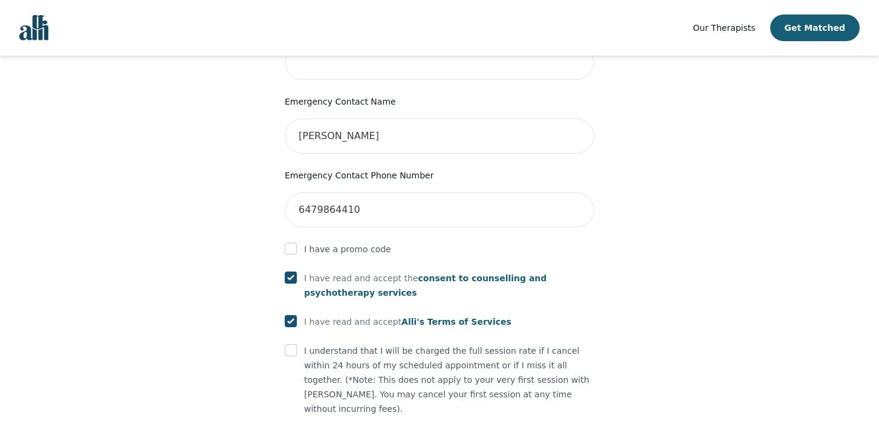
click at [293, 320] on form "First Name [PERSON_NAME] Last Name Thun Phone Number Only input the 10 digits, …" at bounding box center [439, 107] width 309 height 908
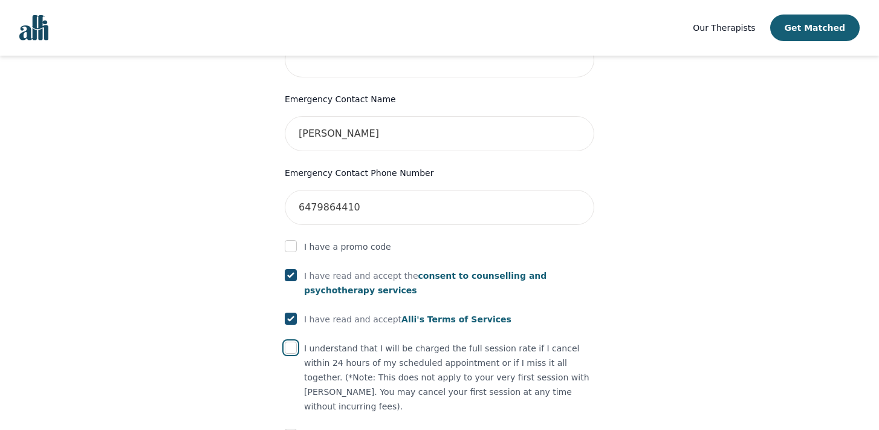
click at [293, 341] on input "checkbox" at bounding box center [291, 347] width 12 height 12
checkbox input "true"
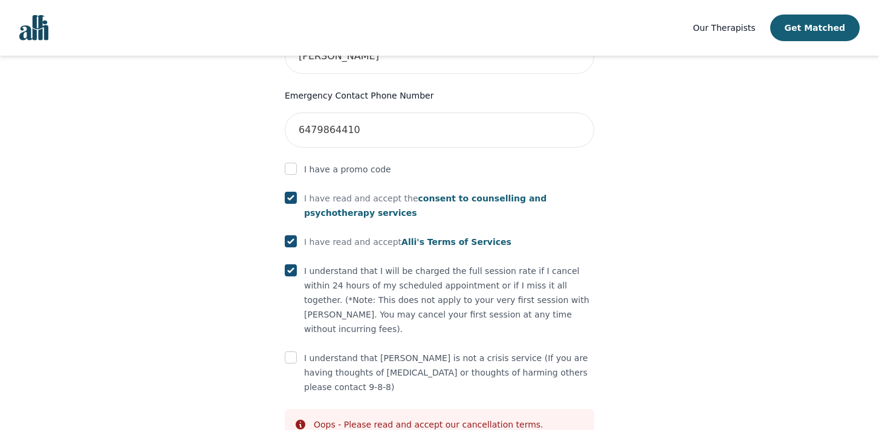
scroll to position [653, 0]
click at [294, 350] on input "checkbox" at bounding box center [291, 356] width 12 height 12
checkbox input "true"
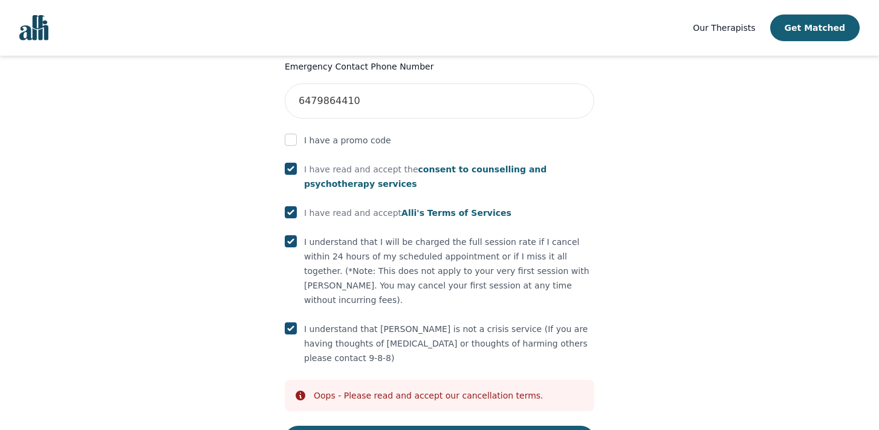
scroll to position [681, 0]
click at [427, 207] on span "Alli's Terms of Services" at bounding box center [456, 212] width 110 height 10
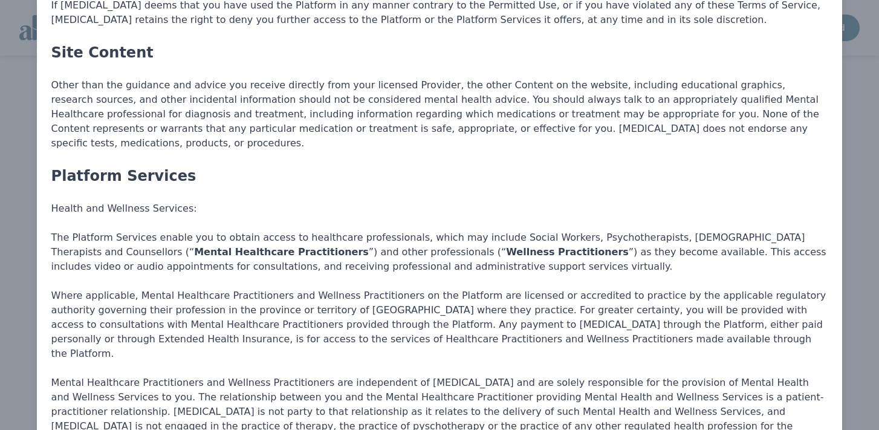
scroll to position [0, 0]
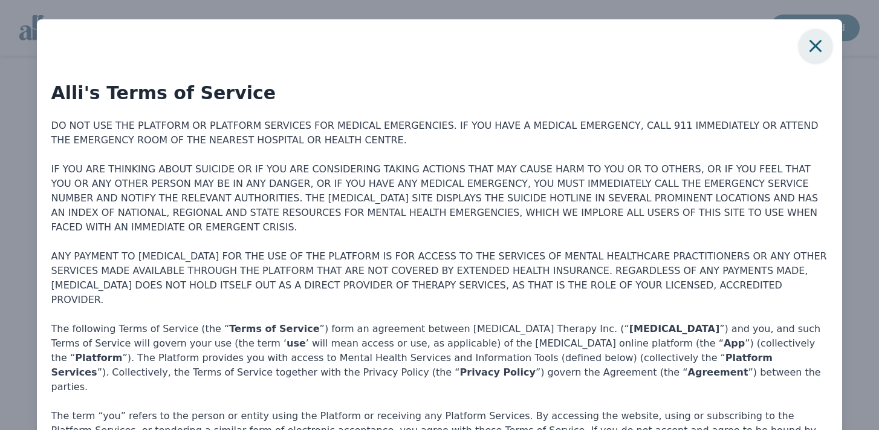
click at [813, 51] on icon "button" at bounding box center [815, 46] width 24 height 24
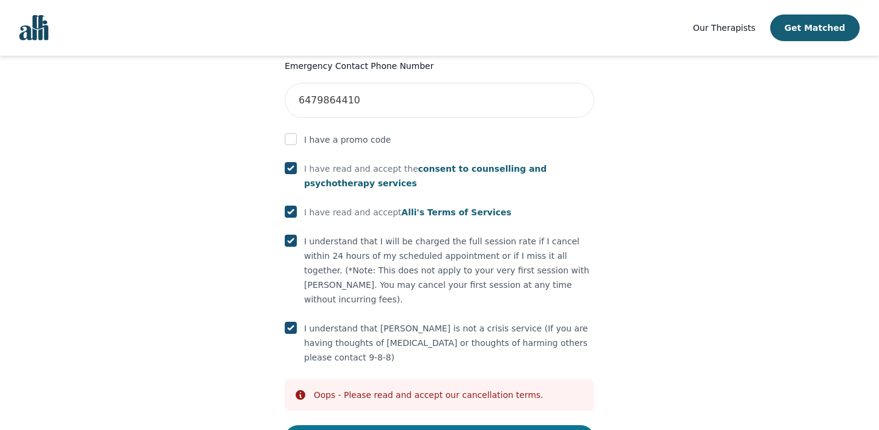
click at [436, 425] on button "Submit" at bounding box center [439, 438] width 309 height 27
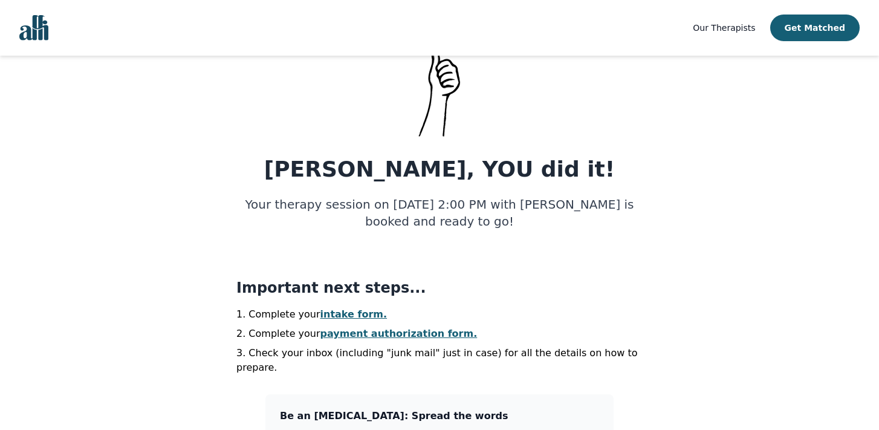
scroll to position [80, 0]
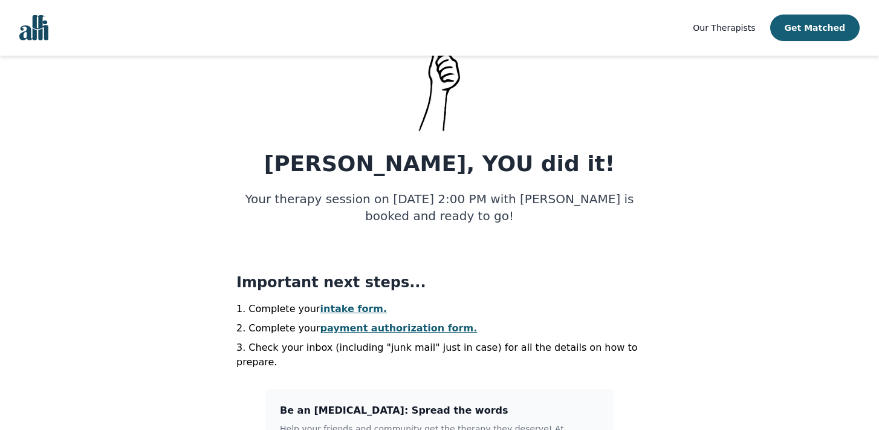
click at [353, 306] on link "intake form." at bounding box center [353, 308] width 67 height 11
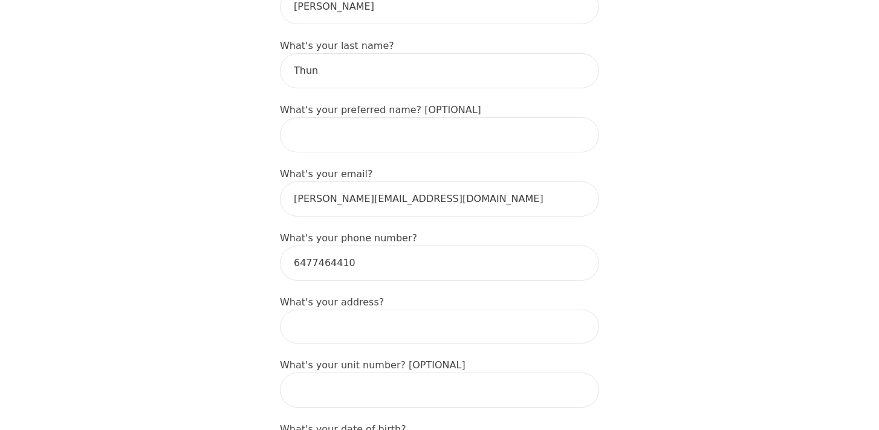
scroll to position [254, 0]
click at [348, 308] on input at bounding box center [439, 325] width 319 height 34
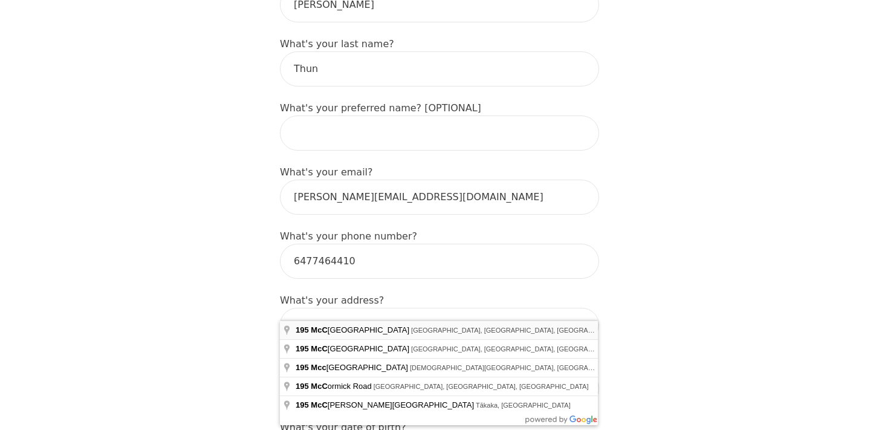
type input "[STREET_ADDRESS][PERSON_NAME]"
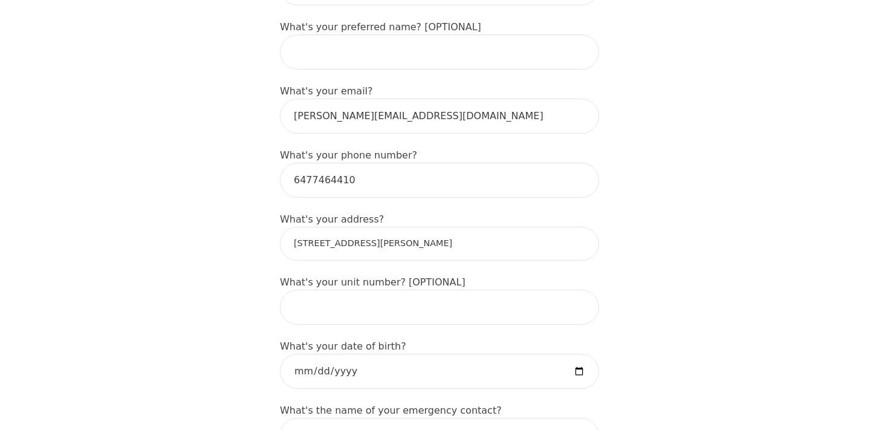
scroll to position [341, 0]
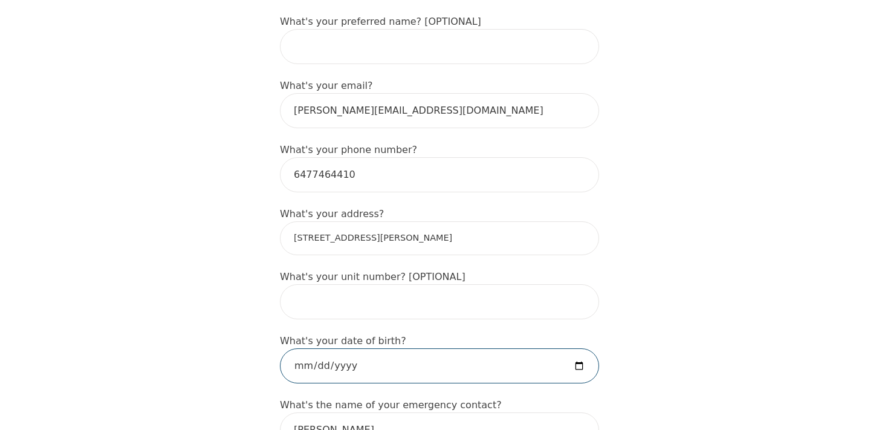
click at [384, 348] on input "date" at bounding box center [439, 365] width 319 height 35
type input "[DATE]"
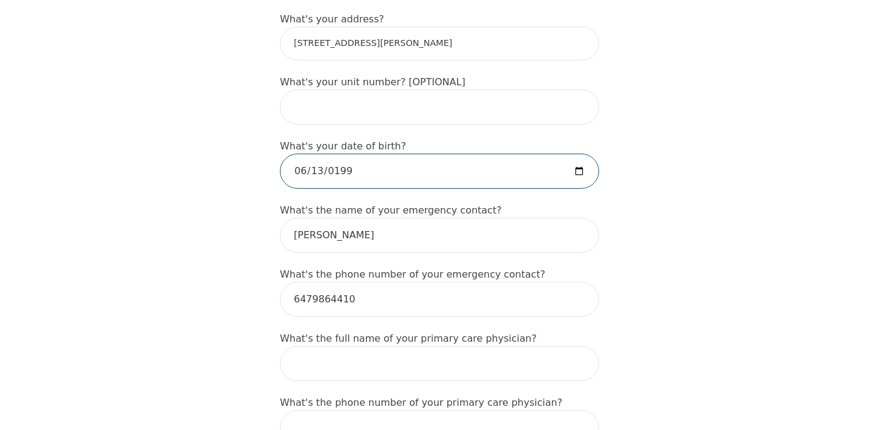
scroll to position [536, 0]
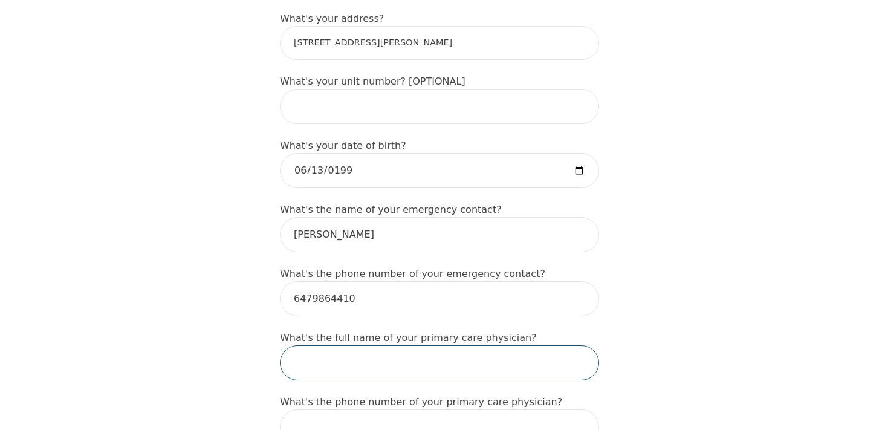
click at [356, 346] on input "text" at bounding box center [439, 362] width 319 height 35
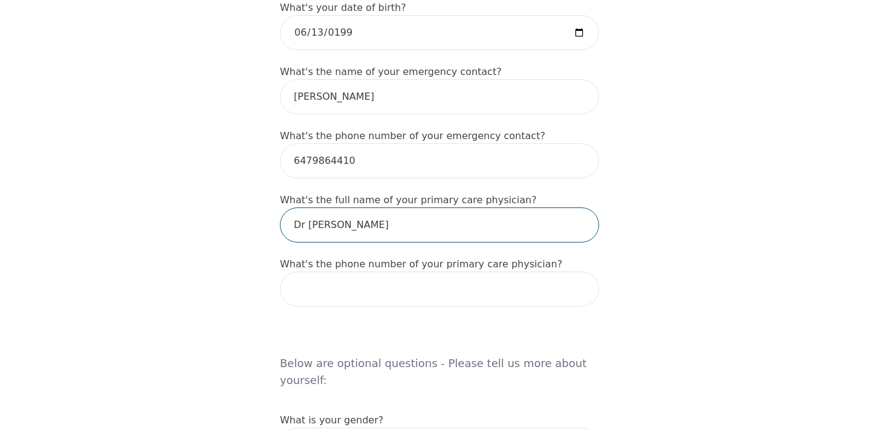
scroll to position [680, 0]
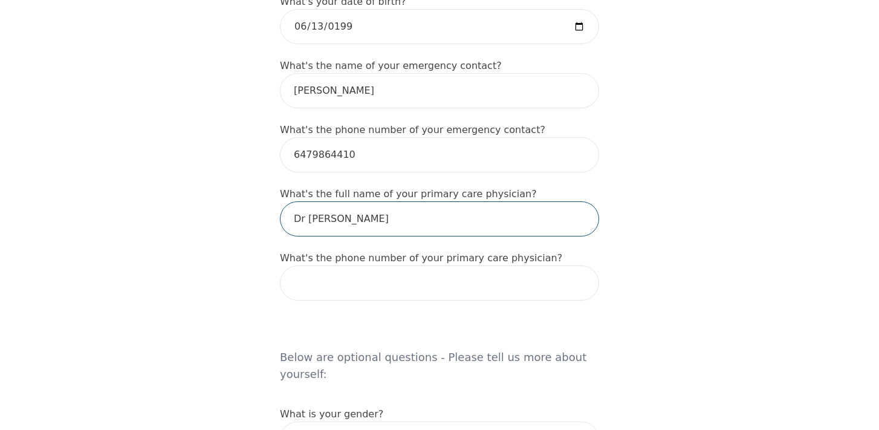
type input "Dr [PERSON_NAME]"
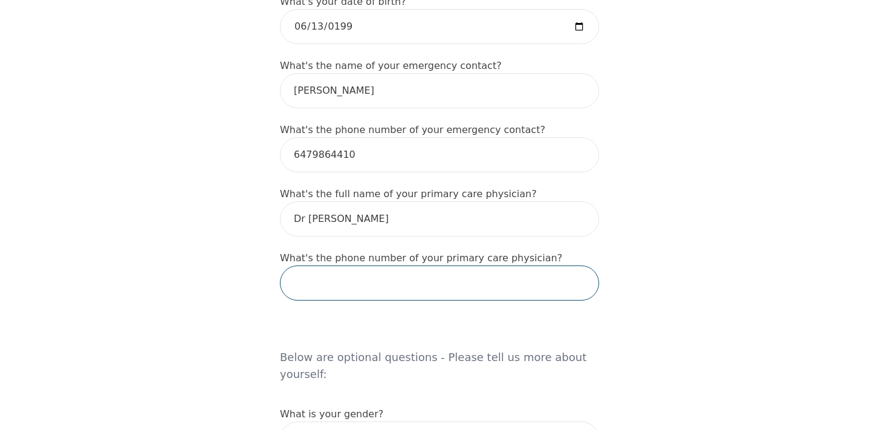
click at [375, 265] on input "tel" at bounding box center [439, 282] width 319 height 35
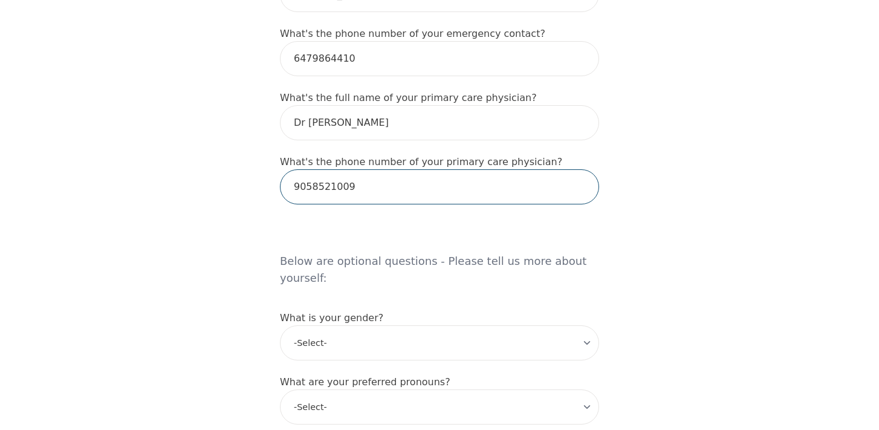
scroll to position [791, 0]
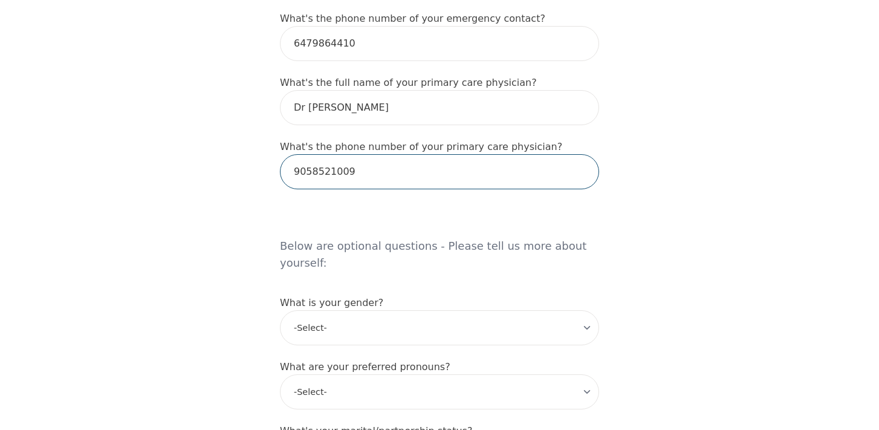
type input "9058521009"
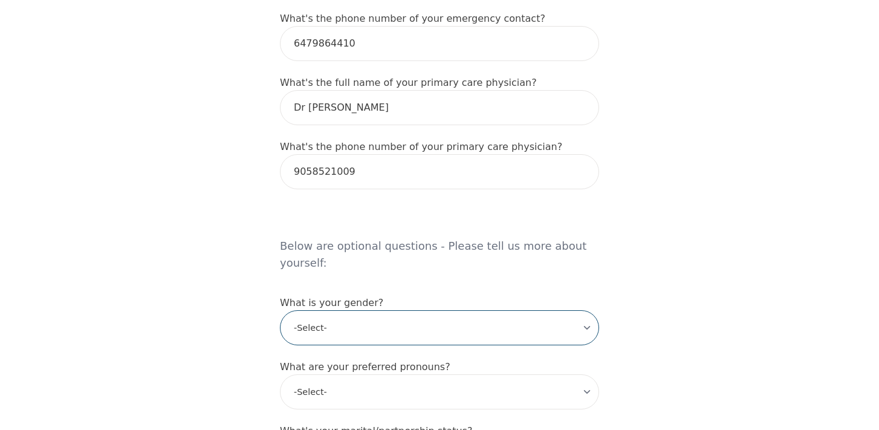
click at [566, 310] on select "-Select- [DEMOGRAPHIC_DATA] [DEMOGRAPHIC_DATA] [DEMOGRAPHIC_DATA] [DEMOGRAPHIC_…" at bounding box center [439, 327] width 319 height 35
select select "[DEMOGRAPHIC_DATA]"
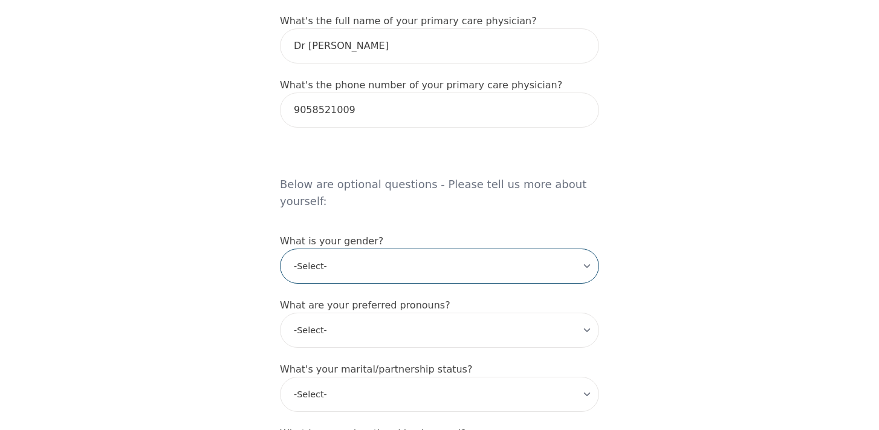
scroll to position [860, 0]
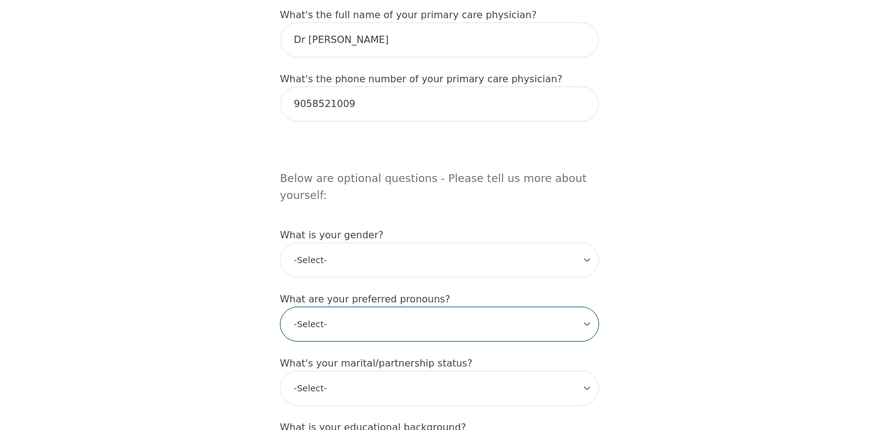
click at [555, 306] on select "-Select- he/him she/her they/them ze/zir xe/xem ey/em ve/ver tey/ter e/e per/pe…" at bounding box center [439, 323] width 319 height 35
select select "she/her"
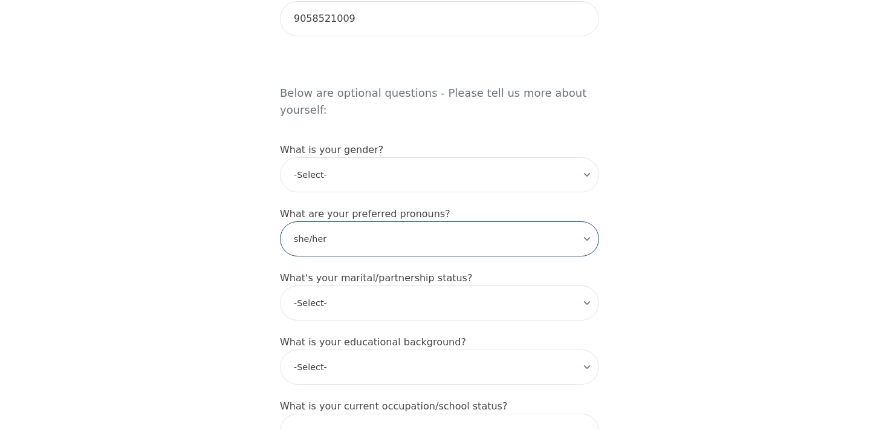
scroll to position [945, 0]
click at [539, 284] on select "-Select- Single Partnered Married Common Law Widowed Separated Divorced" at bounding box center [439, 301] width 319 height 35
select select "Single"
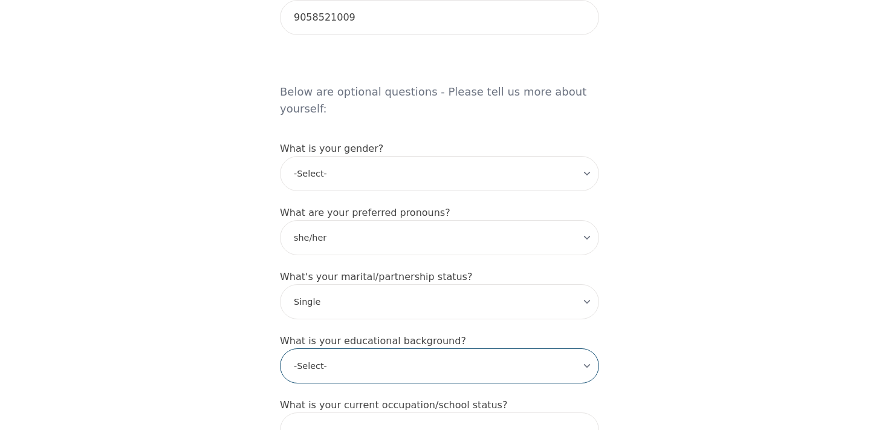
click at [530, 348] on select "-Select- Less than high school High school Associate degree Bachelor degree Mas…" at bounding box center [439, 365] width 319 height 35
select select "Bachelor degree"
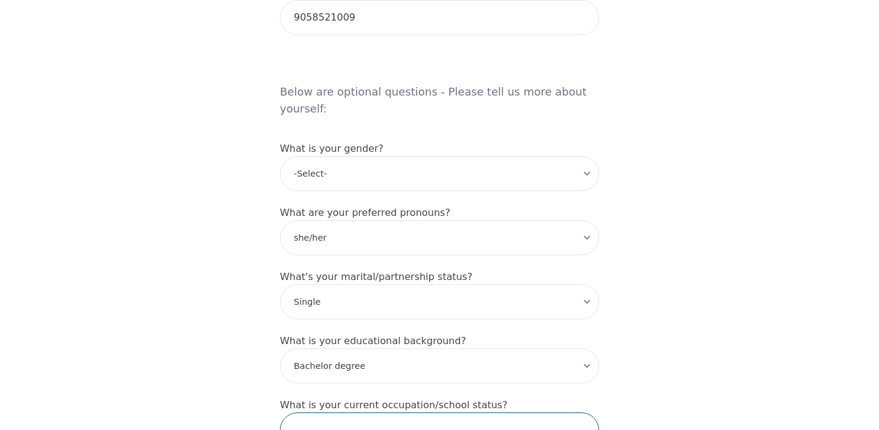
click at [488, 412] on input "text" at bounding box center [439, 429] width 319 height 35
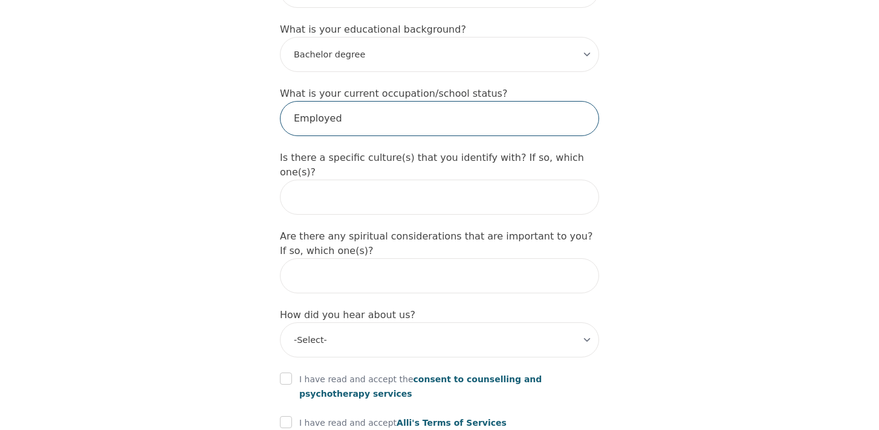
scroll to position [1262, 0]
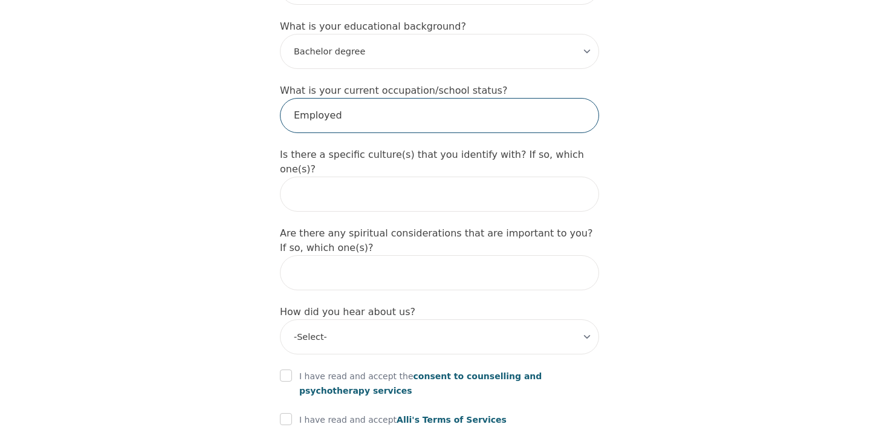
type input "Employed"
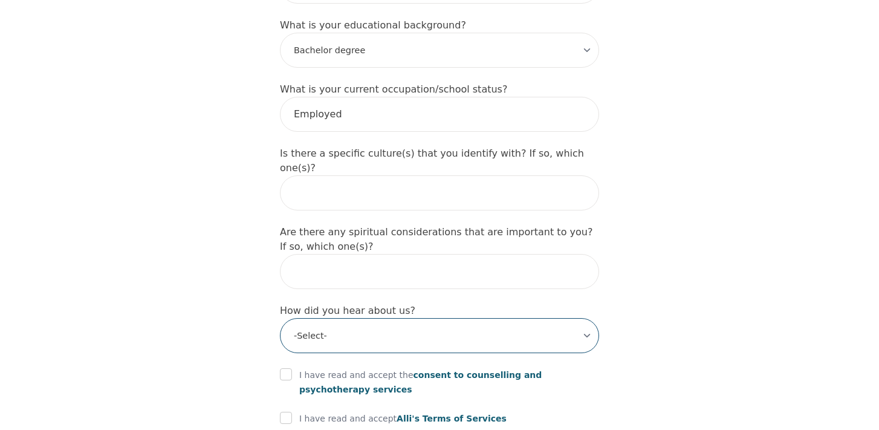
click at [433, 318] on select "-Select- Physician/Specialist Friend Facebook Instagram Google Search Google Ad…" at bounding box center [439, 335] width 319 height 35
select select "Physician/Specialist"
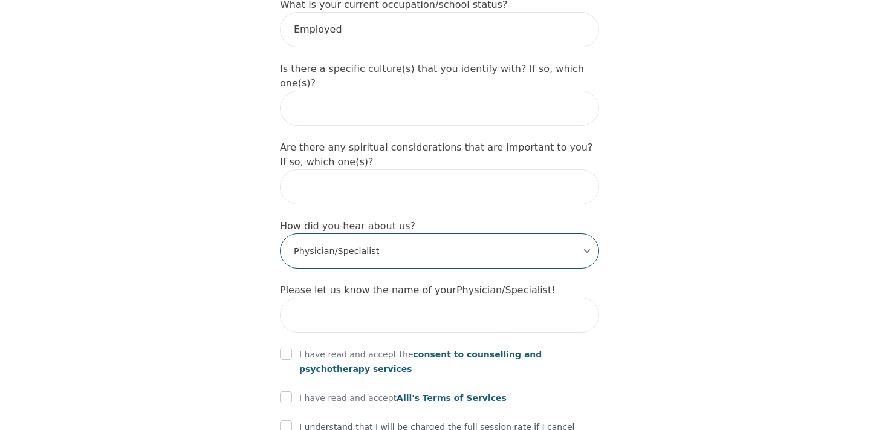
scroll to position [1348, 0]
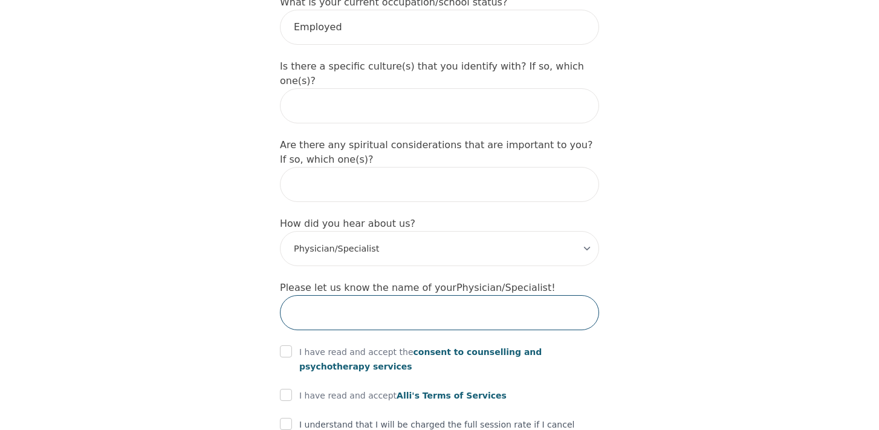
click at [425, 295] on input "text" at bounding box center [439, 312] width 319 height 35
type input "Dr [PERSON_NAME]"
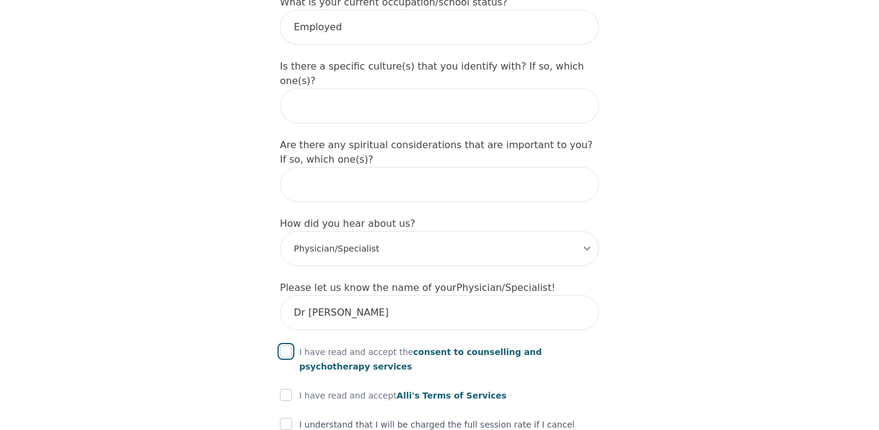
click at [287, 345] on input "checkbox" at bounding box center [286, 351] width 12 height 12
checkbox input "true"
click at [286, 389] on input "checkbox" at bounding box center [286, 395] width 12 height 12
checkbox input "true"
click at [284, 418] on input "checkbox" at bounding box center [286, 424] width 12 height 12
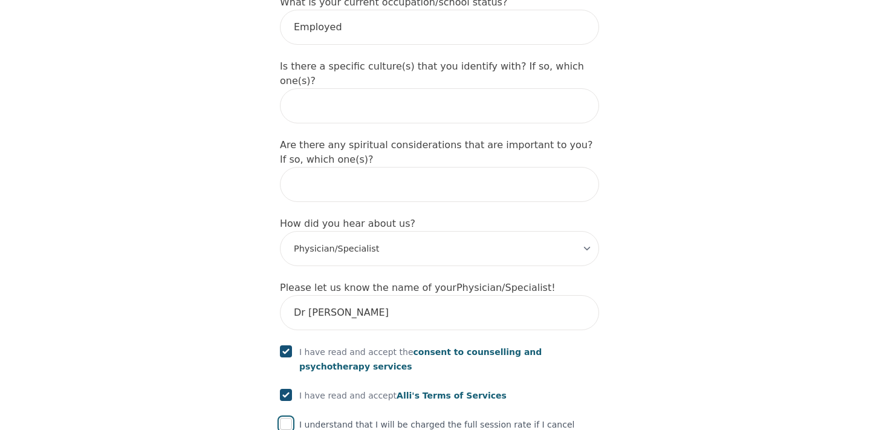
checkbox input "true"
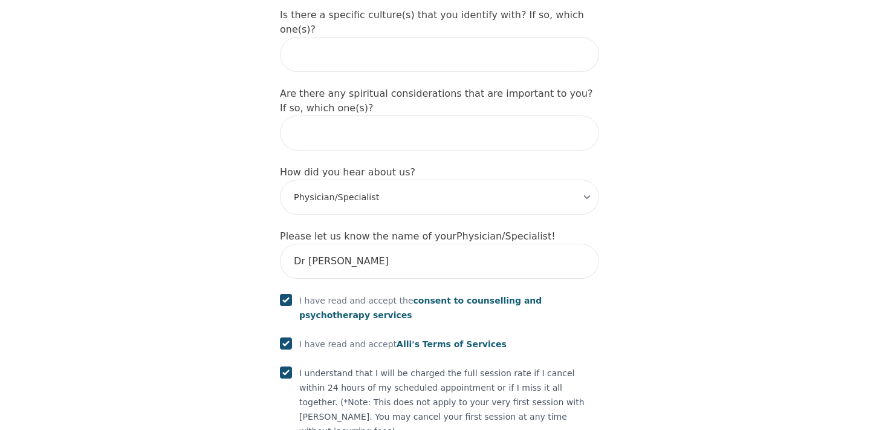
scroll to position [1412, 0]
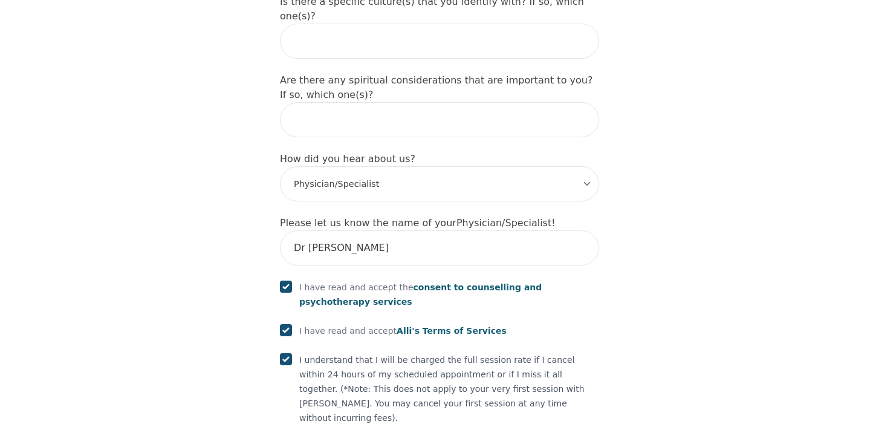
checkbox input "true"
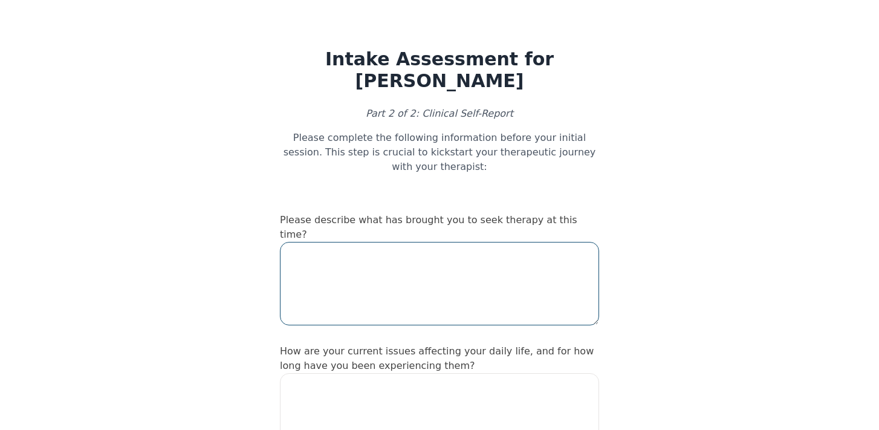
click at [363, 242] on textarea at bounding box center [439, 283] width 319 height 83
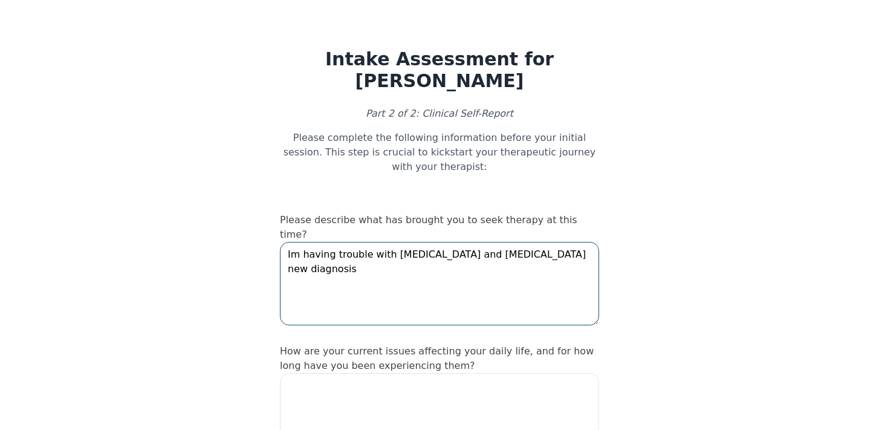
type textarea "Im having trouble with [MEDICAL_DATA] and [MEDICAL_DATA] new diagnosis"
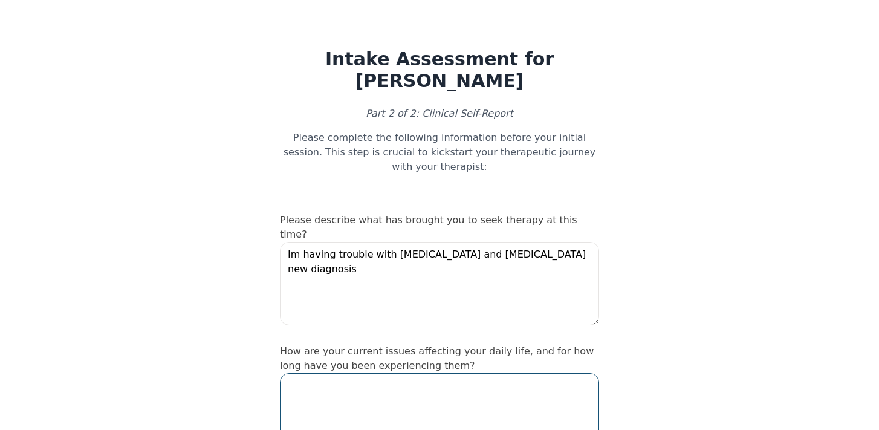
click at [442, 373] on textarea at bounding box center [439, 414] width 319 height 83
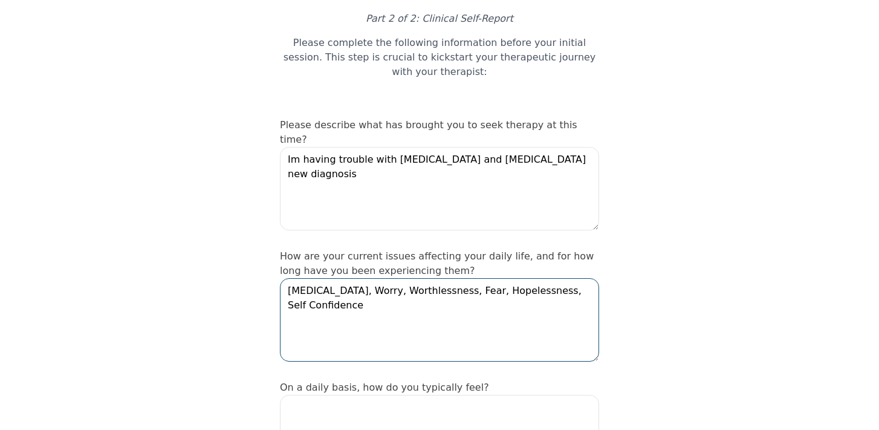
scroll to position [97, 0]
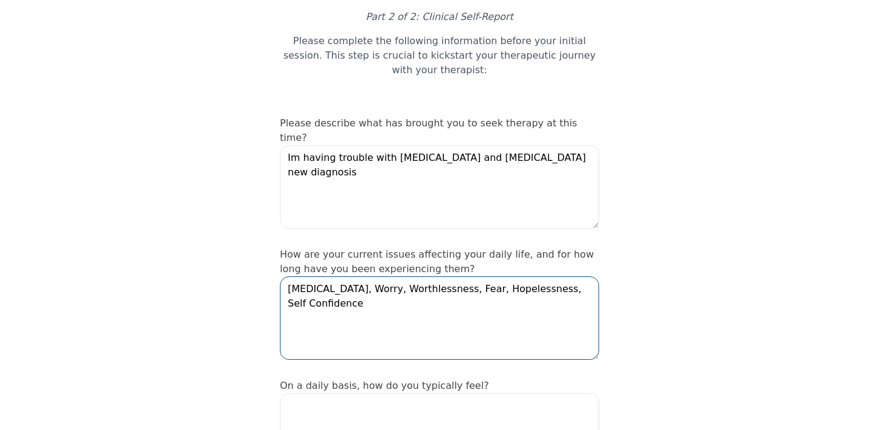
type textarea "[MEDICAL_DATA], Worry, Worthlessness, Fear, Hopelessness, Self Confidence"
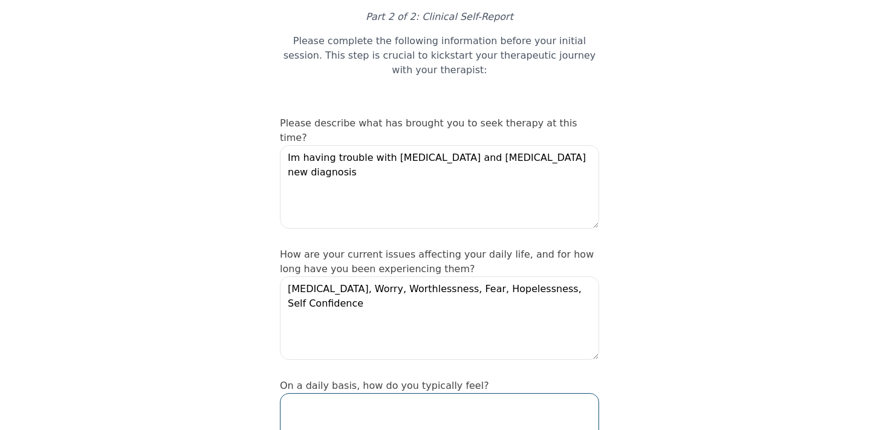
click at [414, 393] on textarea at bounding box center [439, 434] width 319 height 83
click at [471, 393] on textarea "Exhausted. Mentally Foggy/Fatigued, Lonley, Hopeless" at bounding box center [439, 434] width 319 height 83
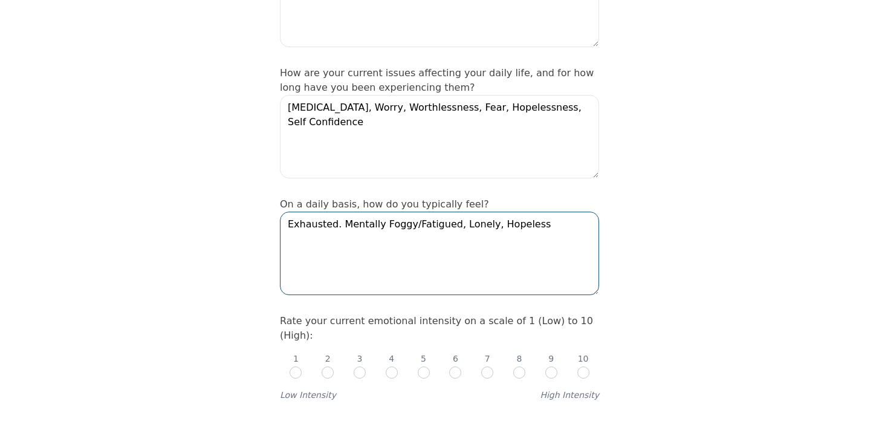
scroll to position [282, 0]
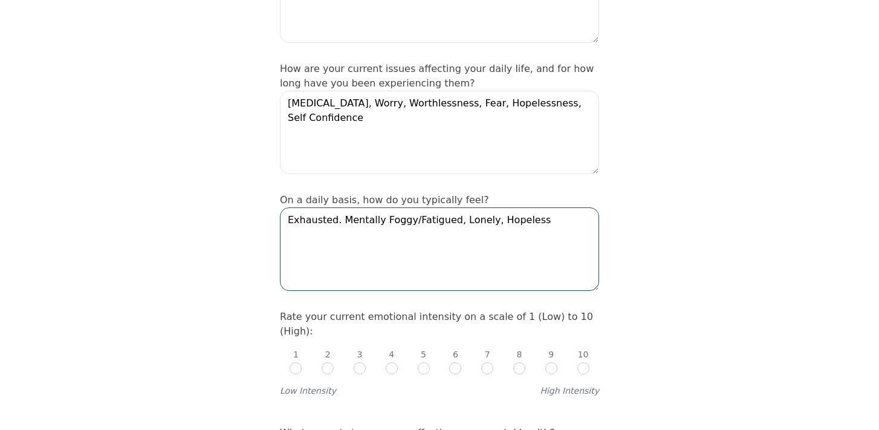
type textarea "Exhausted. Mentally Foggy/Fatigued, Lonely, Hopeless"
click at [519, 362] on input "radio" at bounding box center [519, 368] width 12 height 12
radio input "true"
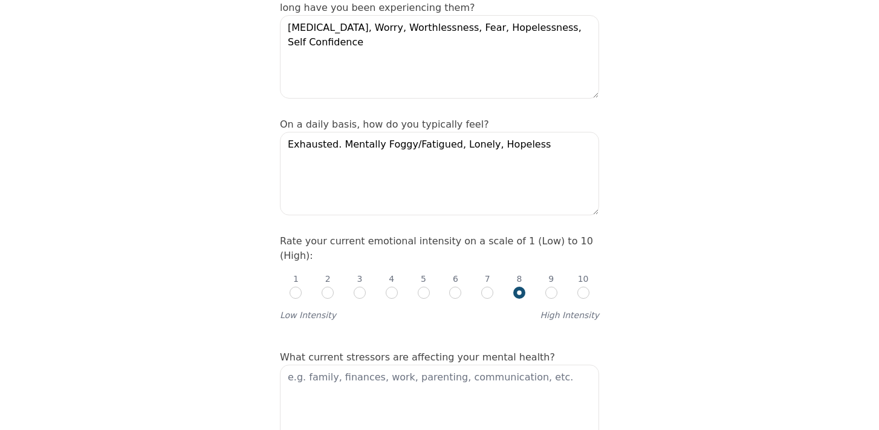
scroll to position [359, 0]
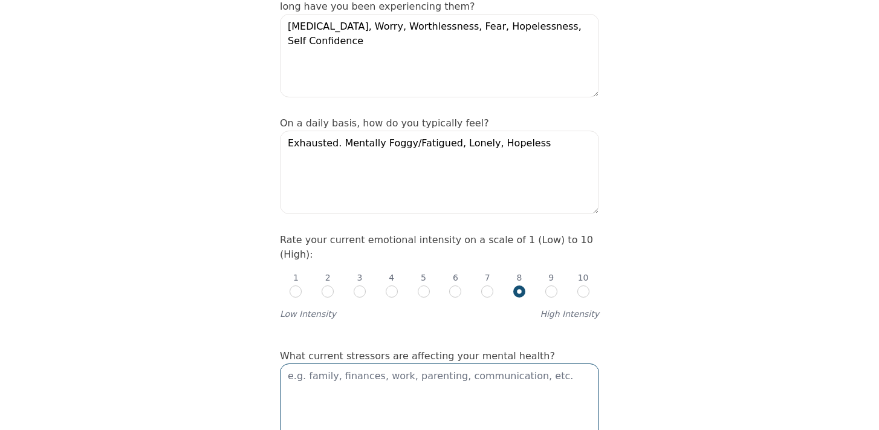
click at [403, 363] on textarea at bounding box center [439, 404] width 319 height 83
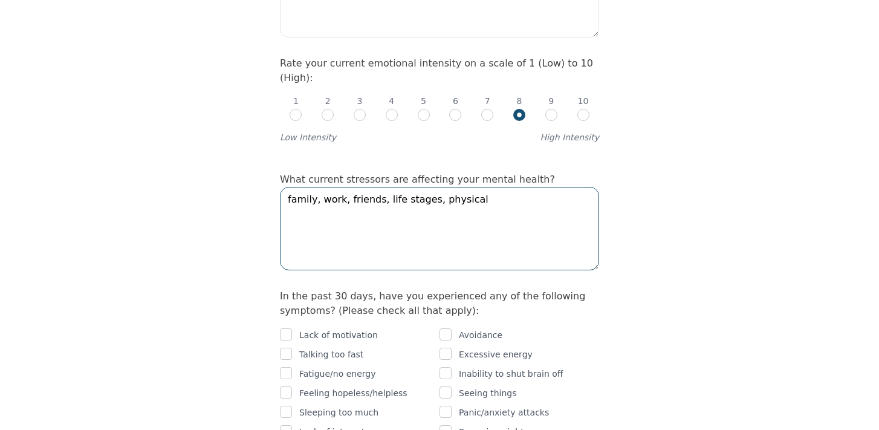
scroll to position [537, 0]
type textarea "family, work, friends, life stages, physical"
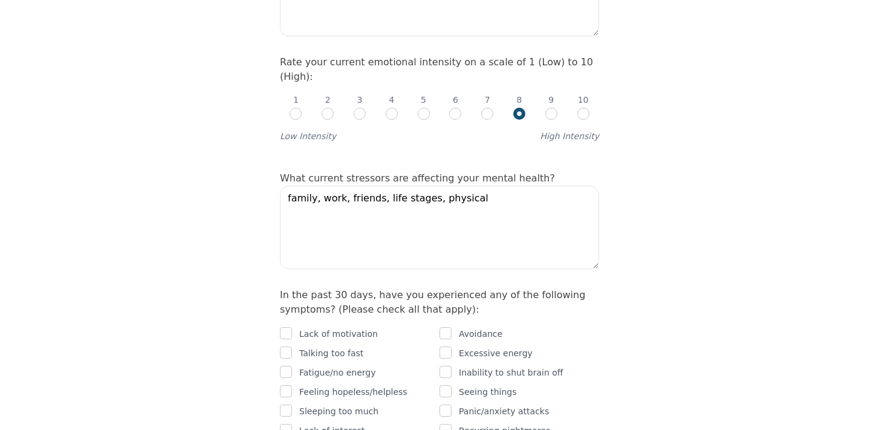
click at [293, 326] on div "Lack of motivation" at bounding box center [360, 333] width 160 height 15
click at [290, 327] on input "checkbox" at bounding box center [286, 333] width 12 height 12
checkbox input "true"
click at [287, 346] on input "checkbox" at bounding box center [286, 352] width 12 height 12
checkbox input "true"
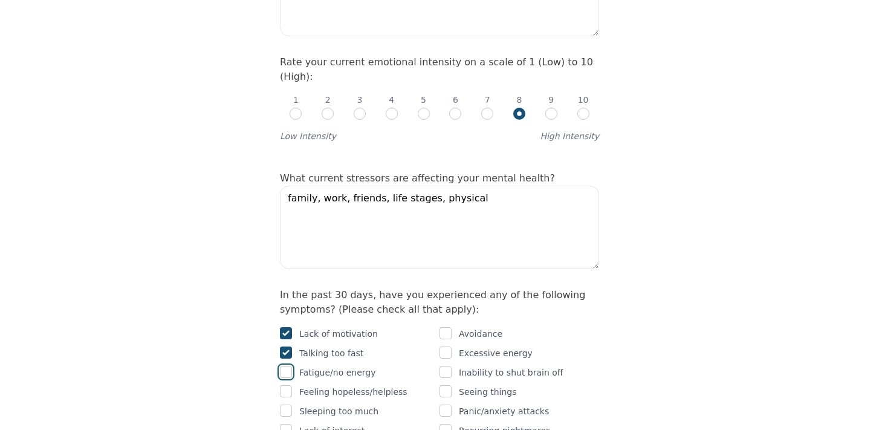
click at [288, 366] on input "checkbox" at bounding box center [286, 372] width 12 height 12
checkbox input "true"
drag, startPoint x: 286, startPoint y: 343, endPoint x: 287, endPoint y: 352, distance: 9.1
click at [286, 385] on input "checkbox" at bounding box center [286, 391] width 12 height 12
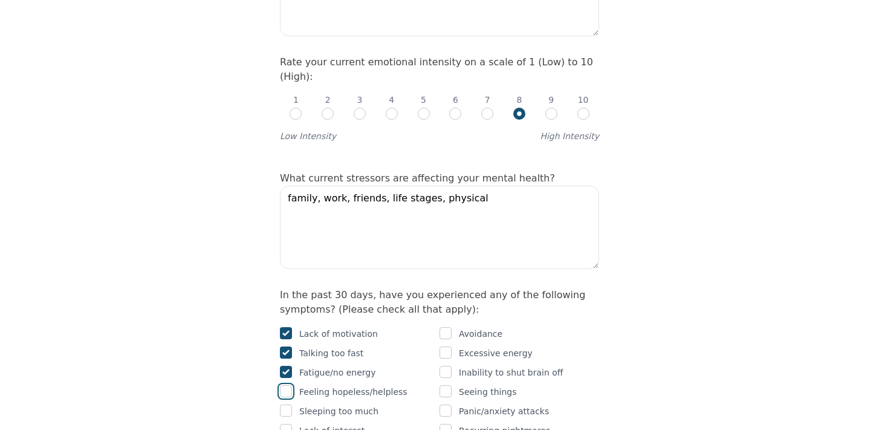
checkbox input "true"
click at [287, 404] on input "checkbox" at bounding box center [286, 410] width 12 height 12
checkbox input "true"
click at [291, 424] on input "checkbox" at bounding box center [286, 430] width 12 height 12
checkbox input "true"
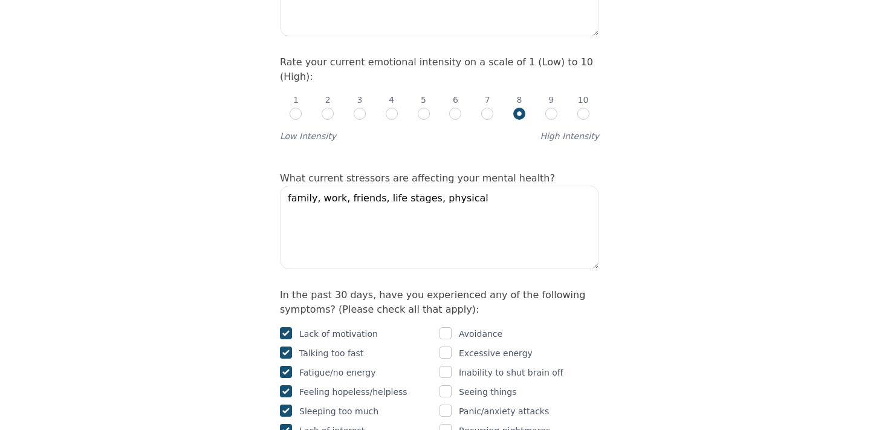
checkbox input "true"
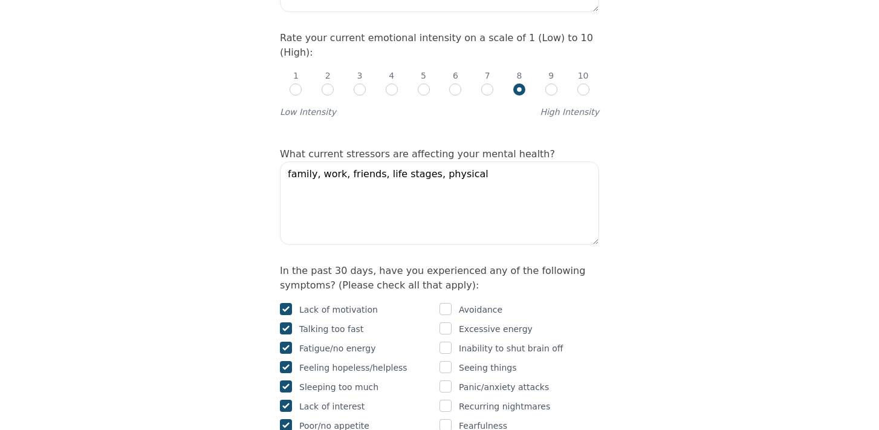
scroll to position [575, 0]
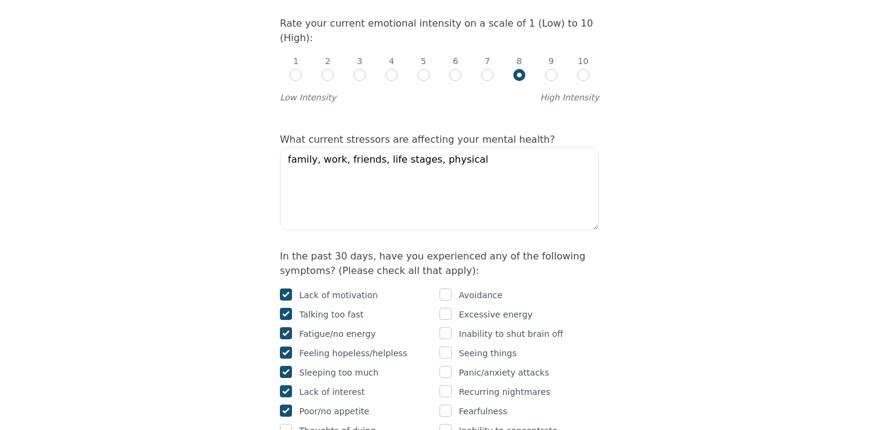
checkbox input "true"
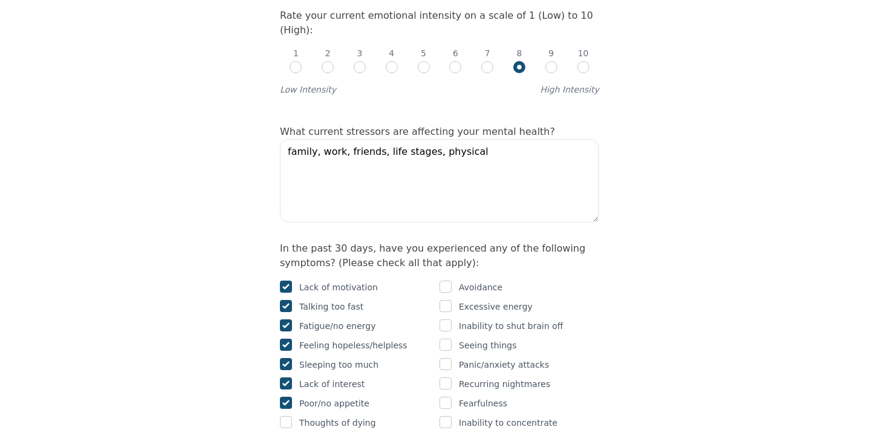
checkbox input "true"
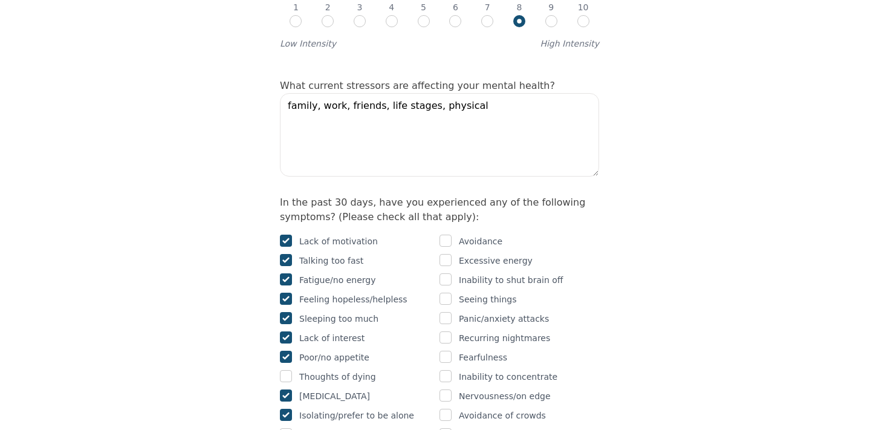
scroll to position [630, 0]
click at [288, 427] on input "checkbox" at bounding box center [286, 433] width 12 height 12
checkbox input "true"
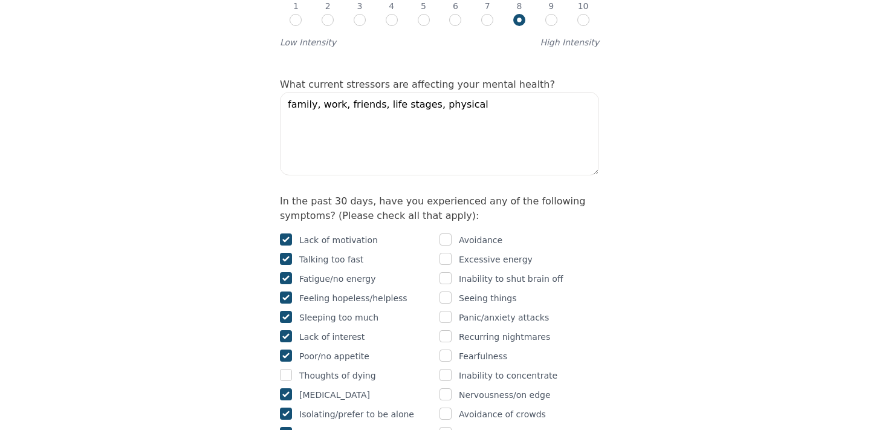
checkbox input "true"
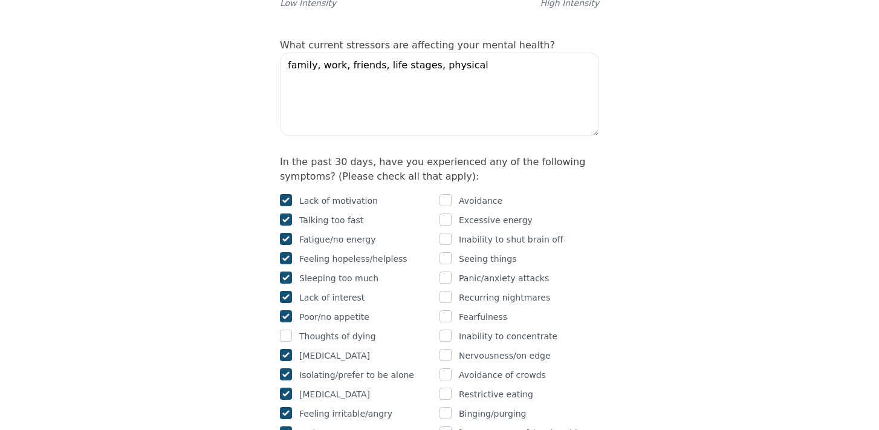
scroll to position [676, 0]
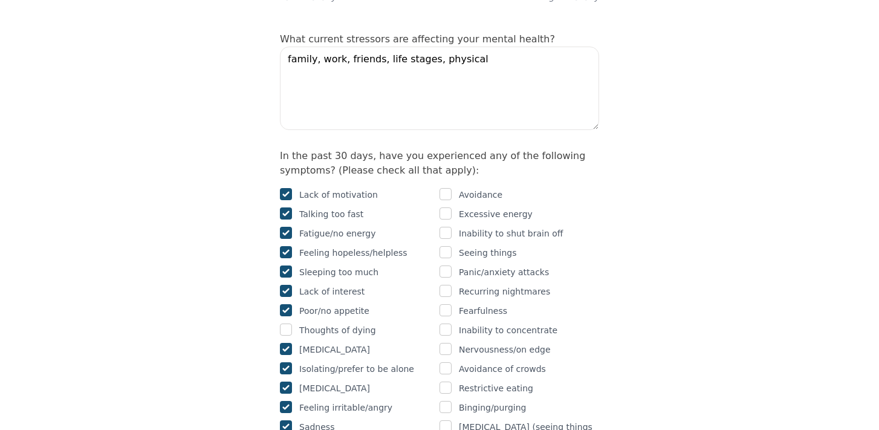
checkbox input "true"
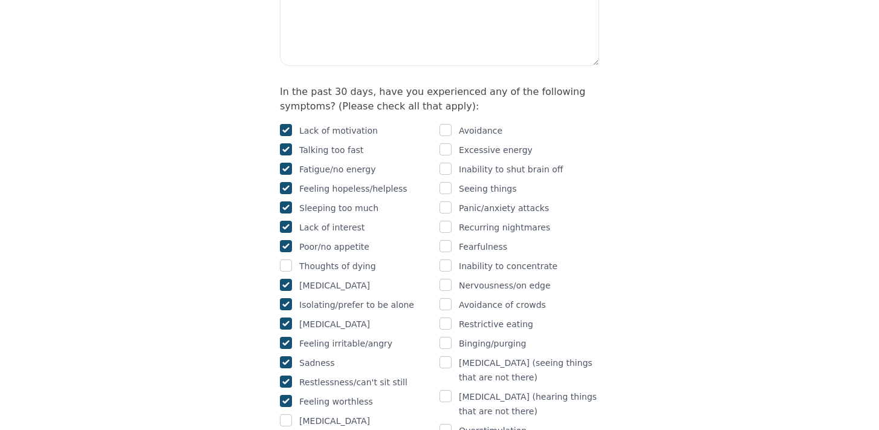
scroll to position [739, 0]
click at [288, 415] on input "checkbox" at bounding box center [286, 421] width 12 height 12
checkbox input "true"
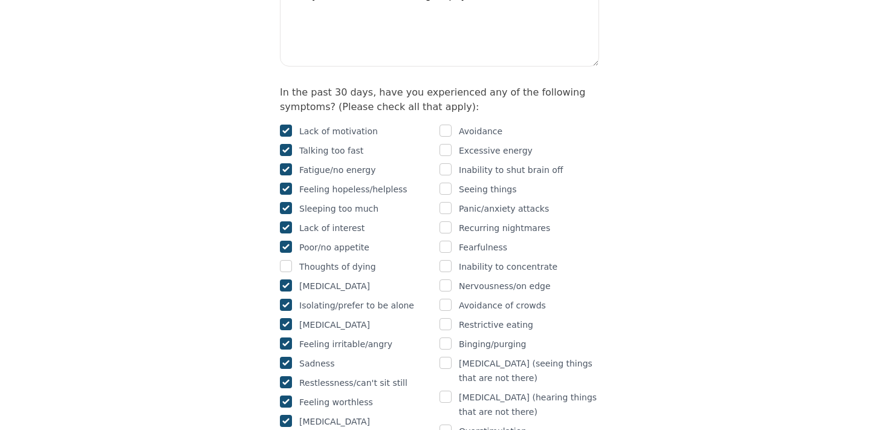
checkbox input "true"
click at [447, 125] on input "checkbox" at bounding box center [445, 131] width 12 height 12
checkbox input "true"
click at [447, 163] on input "checkbox" at bounding box center [445, 169] width 12 height 12
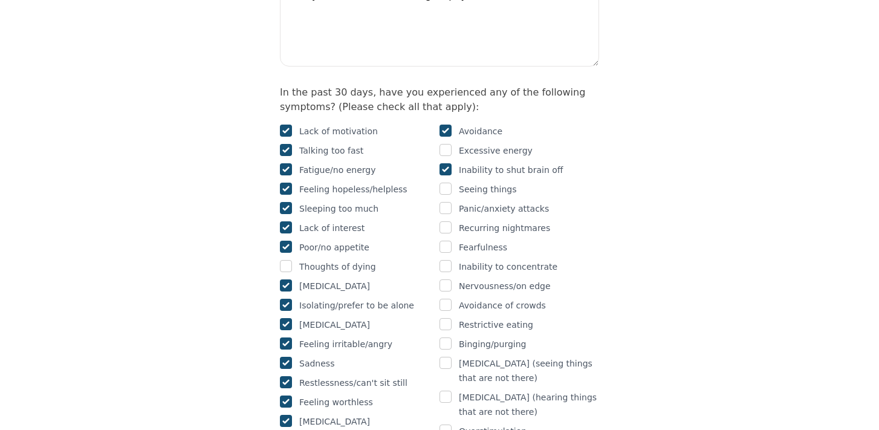
checkbox input "true"
click at [447, 202] on input "checkbox" at bounding box center [445, 208] width 12 height 12
checkbox input "true"
click at [447, 241] on input "checkbox" at bounding box center [445, 247] width 12 height 12
checkbox input "true"
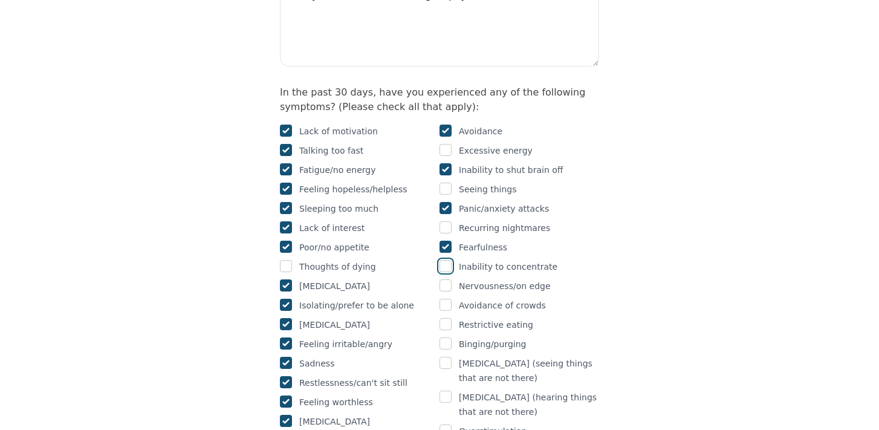
click at [448, 260] on input "checkbox" at bounding box center [445, 266] width 12 height 12
checkbox input "true"
click at [447, 279] on input "checkbox" at bounding box center [445, 285] width 12 height 12
checkbox input "true"
click at [448, 299] on input "checkbox" at bounding box center [445, 305] width 12 height 12
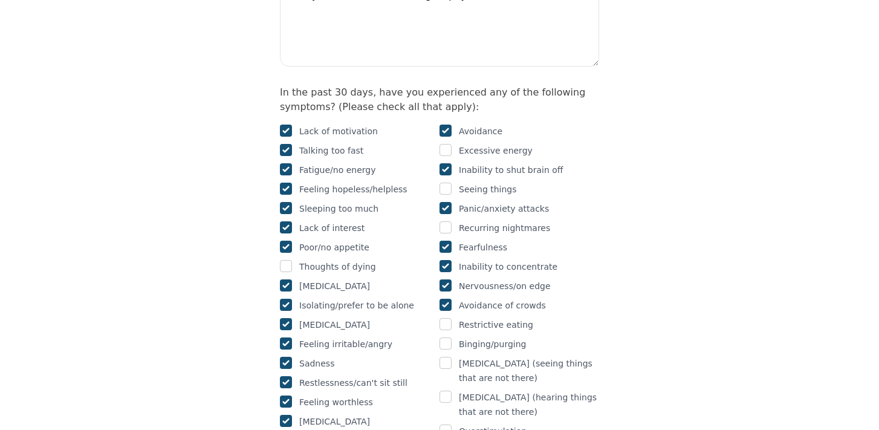
checkbox input "true"
click at [447, 318] on input "checkbox" at bounding box center [445, 324] width 12 height 12
checkbox input "true"
click at [447, 337] on input "checkbox" at bounding box center [445, 343] width 12 height 12
checkbox input "true"
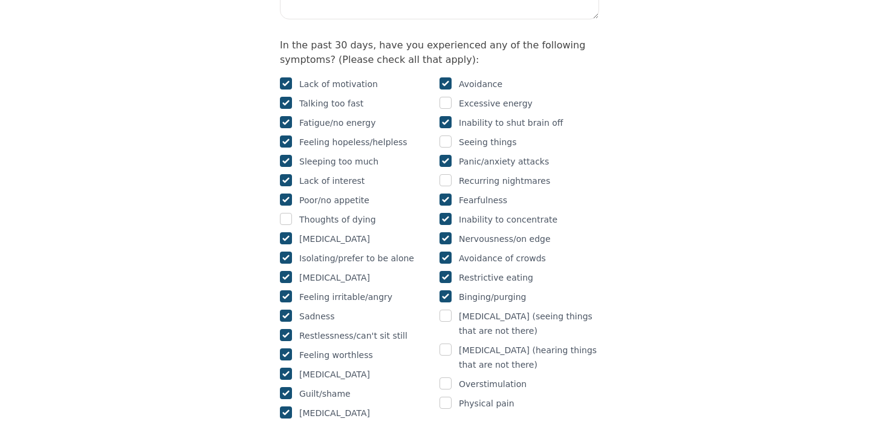
scroll to position [787, 0]
click at [445, 377] on input "checkbox" at bounding box center [445, 383] width 12 height 12
checkbox input "true"
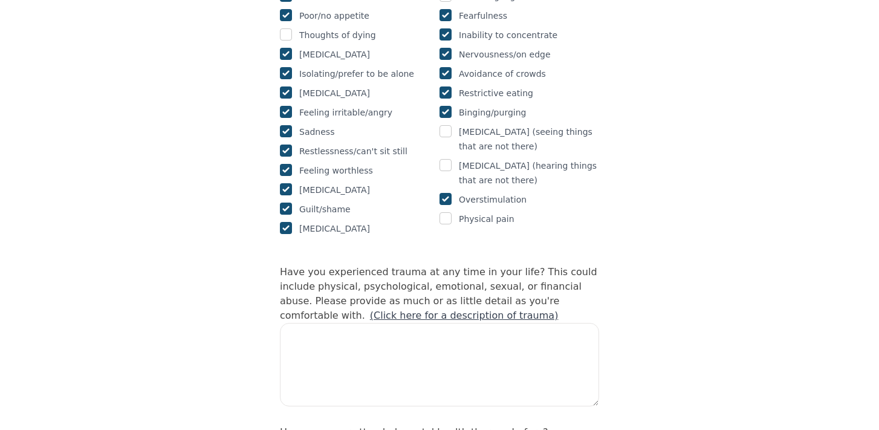
scroll to position [975, 0]
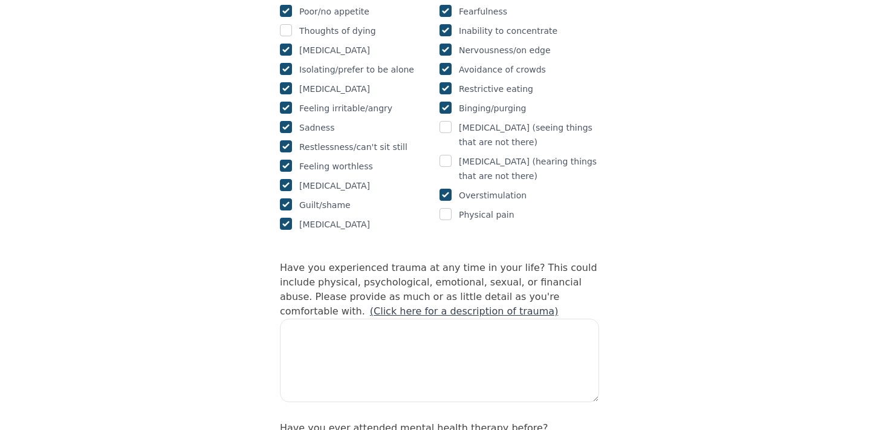
click at [558, 305] on link "(Click here for a description of trauma)" at bounding box center [464, 310] width 189 height 11
click at [473, 319] on textarea at bounding box center [439, 360] width 319 height 83
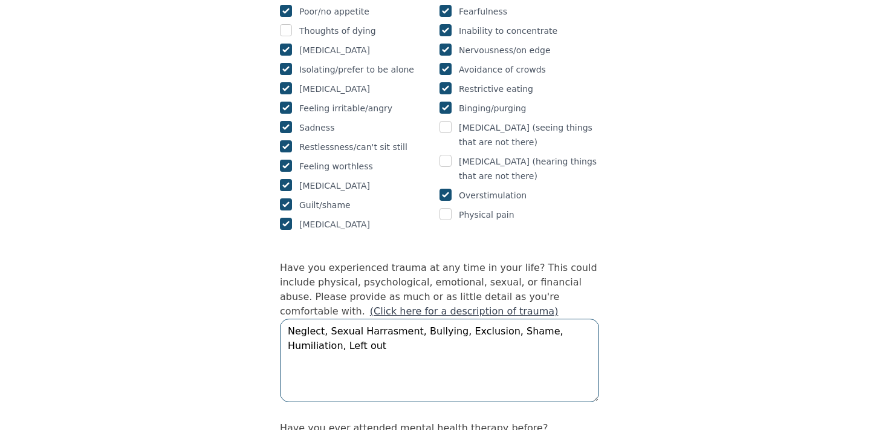
type textarea "Neglect, Sexual Harrasment, Bullying, Exclusion, Shame, Humiliation, Left out"
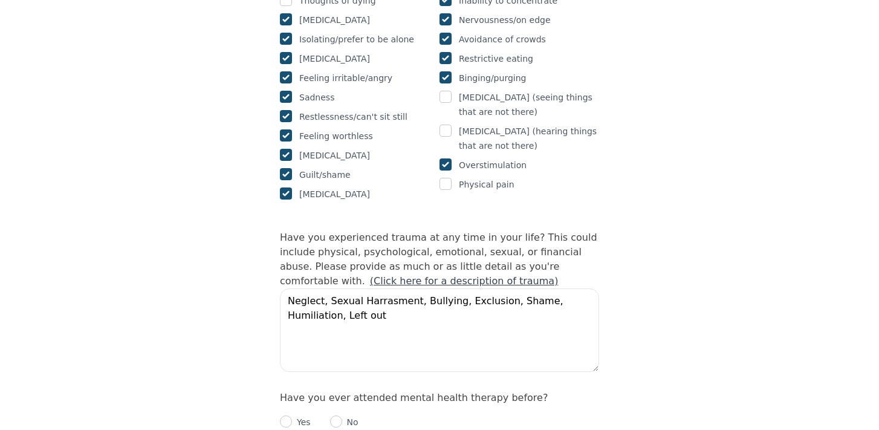
click at [287, 377] on form "Please describe what has brought you to seek therapy at this time? Im having tr…" at bounding box center [439, 253] width 319 height 2090
click at [287, 415] on input "radio" at bounding box center [286, 421] width 12 height 12
radio input "true"
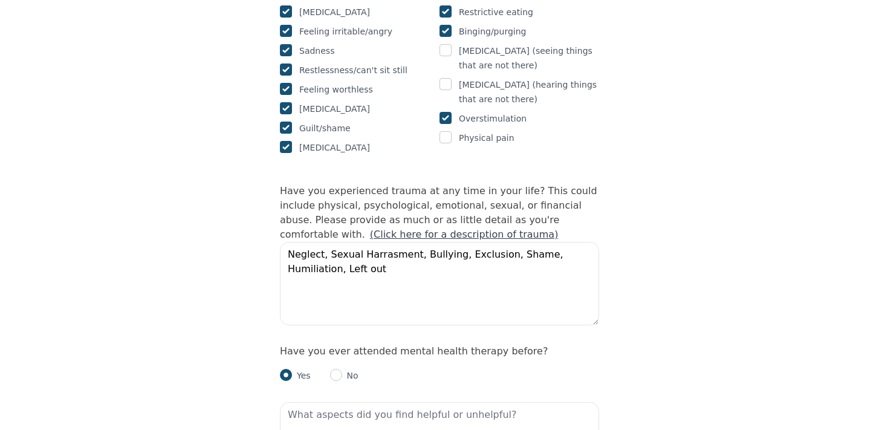
scroll to position [1070, 0]
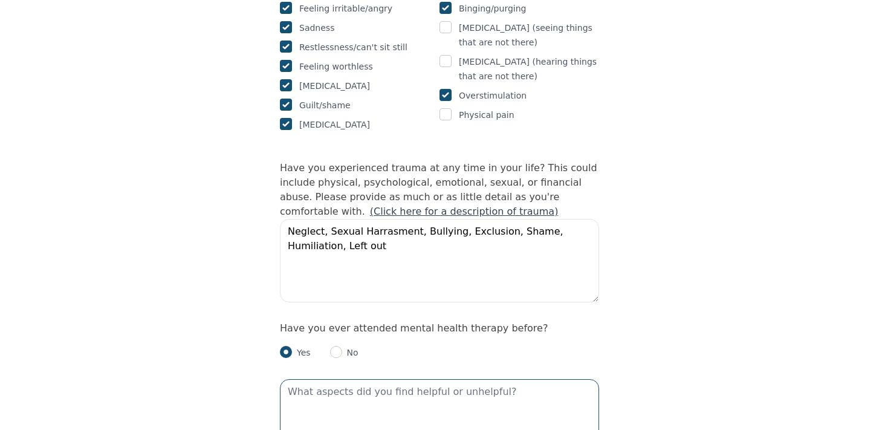
click at [329, 379] on textarea at bounding box center [439, 420] width 319 height 83
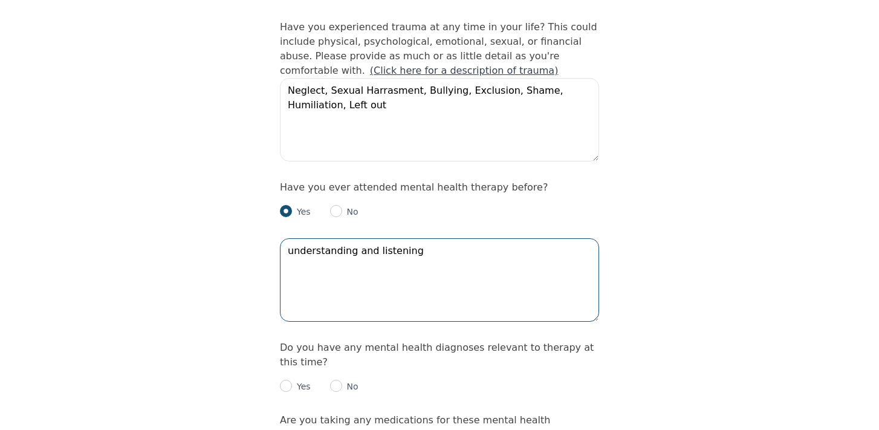
scroll to position [1219, 0]
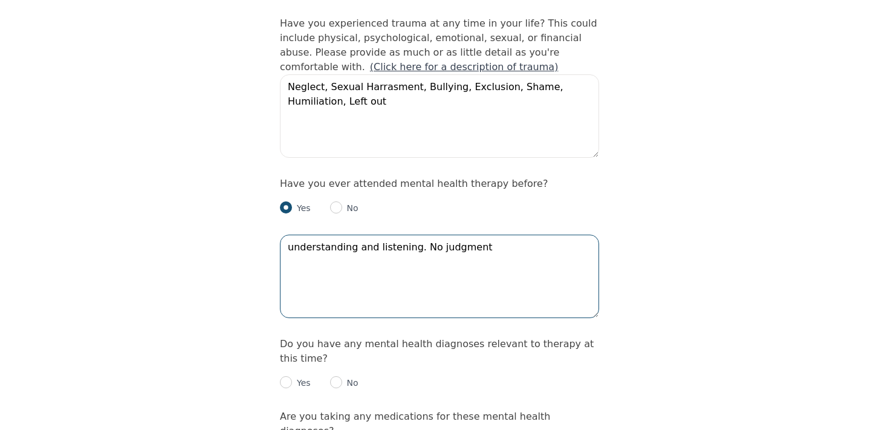
type textarea "understanding and listening. No judgment"
click at [290, 376] on input "radio" at bounding box center [286, 382] width 12 height 12
radio input "true"
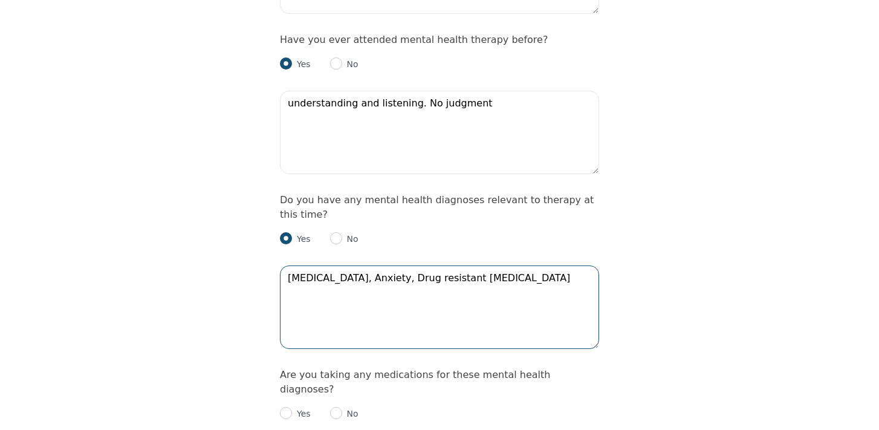
scroll to position [1365, 0]
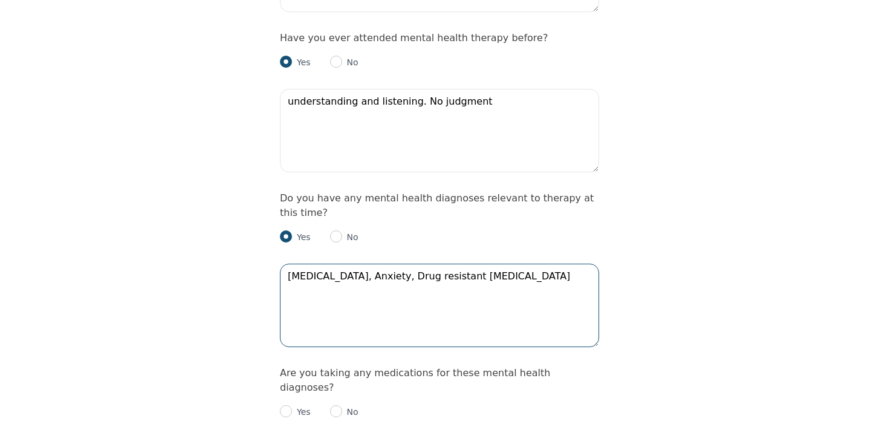
click at [397, 264] on textarea "[MEDICAL_DATA], Anxiety, Drug resistant [MEDICAL_DATA]" at bounding box center [439, 305] width 319 height 83
type textarea "[MEDICAL_DATA], Anxiety, Drug resistant [MEDICAL_DATA]"
click at [286, 405] on input "radio" at bounding box center [286, 411] width 12 height 12
radio input "true"
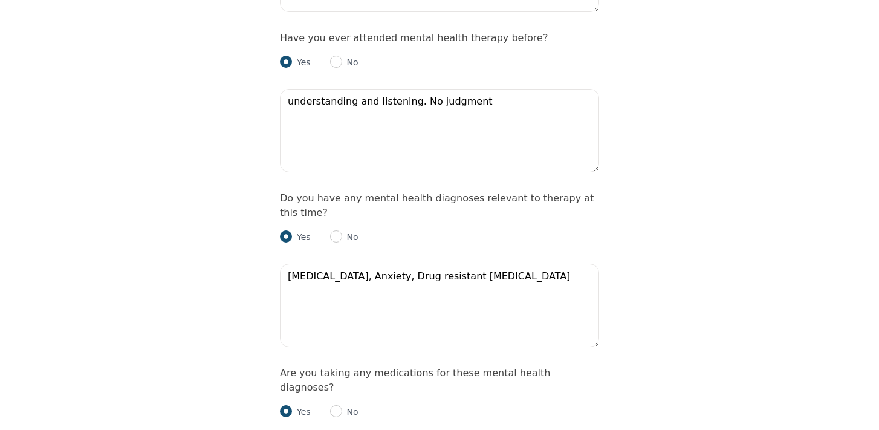
type textarea "v"
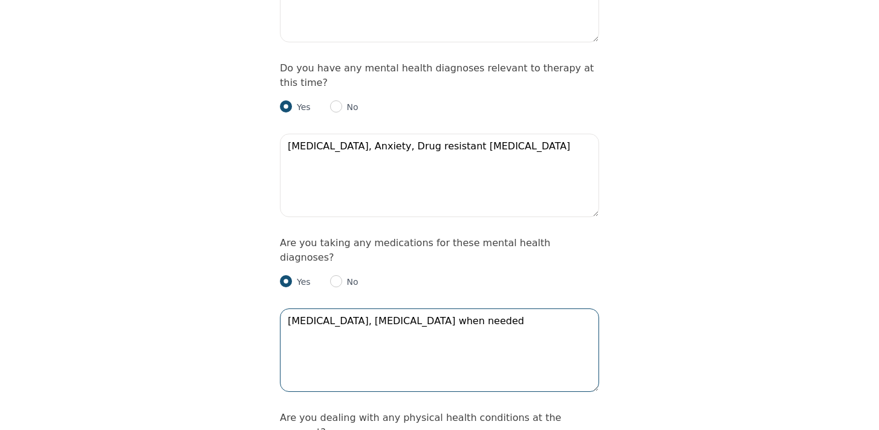
scroll to position [1495, 0]
type textarea "[MEDICAL_DATA], [MEDICAL_DATA] when needed"
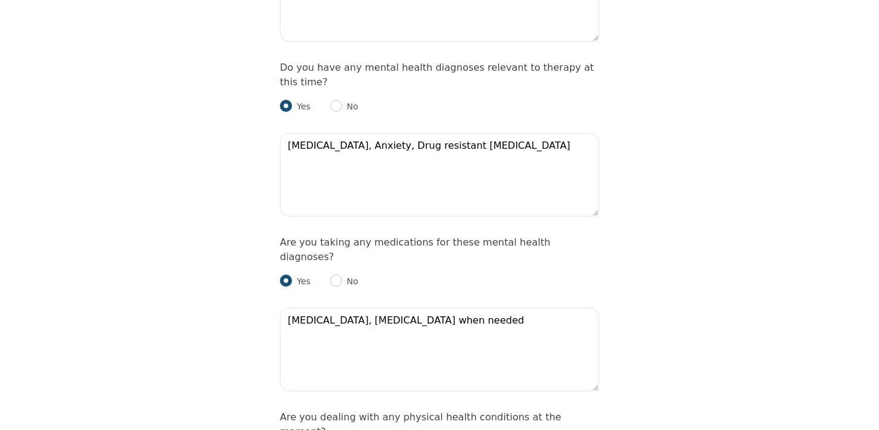
radio input "true"
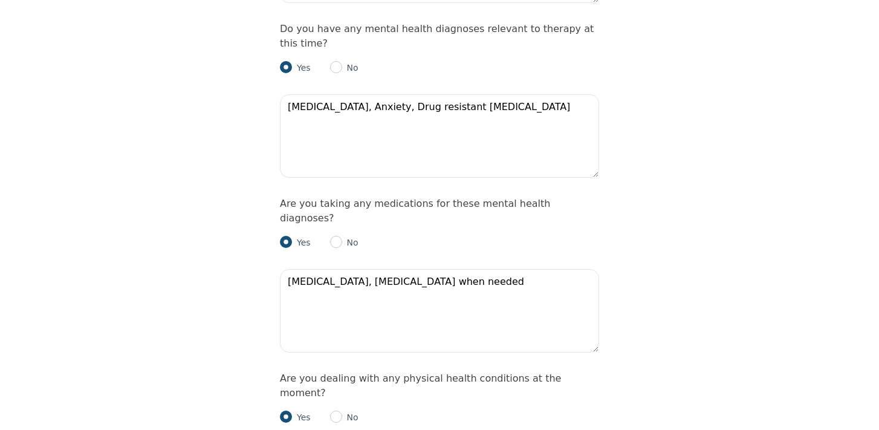
scroll to position [1545, 0]
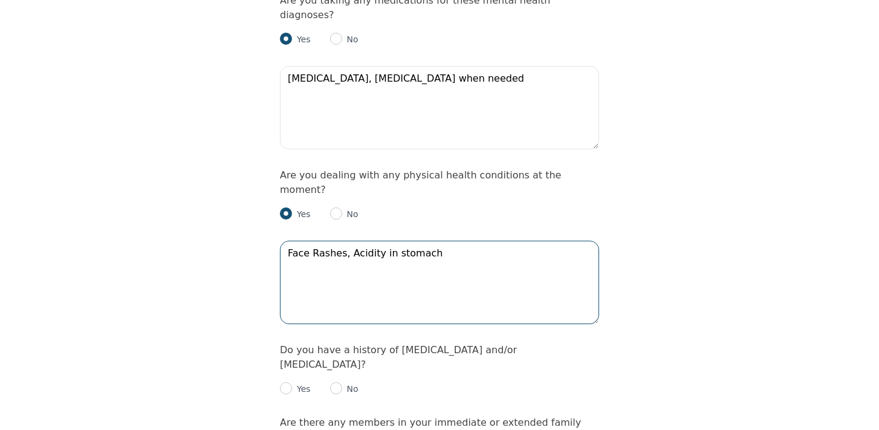
scroll to position [1739, 0]
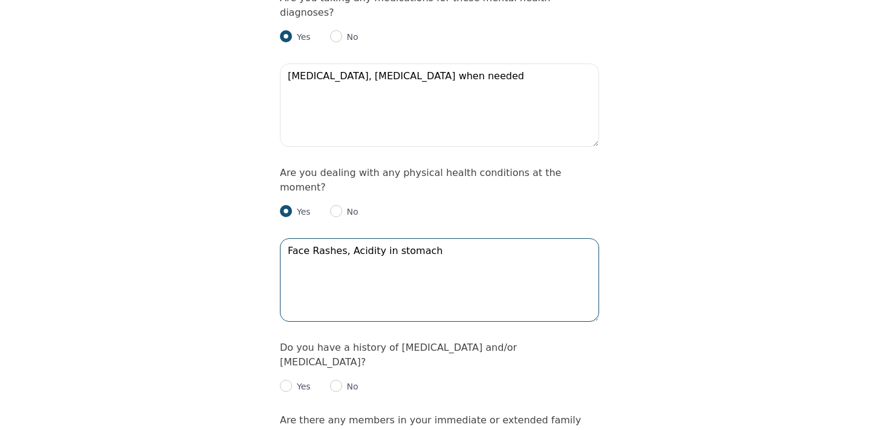
type textarea "Face Rashes, Acidity in stomach"
click at [282, 380] on input "radio" at bounding box center [286, 386] width 12 height 12
radio input "true"
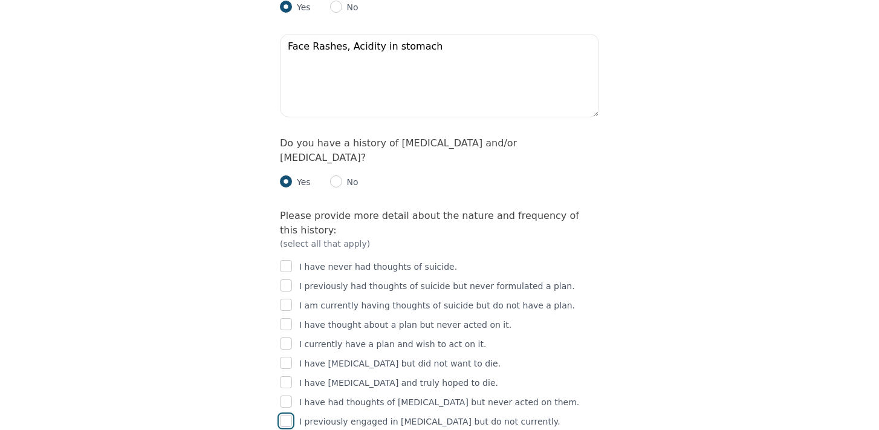
scroll to position [1945, 0]
click at [288, 413] on input "checkbox" at bounding box center [286, 419] width 12 height 12
checkbox input "true"
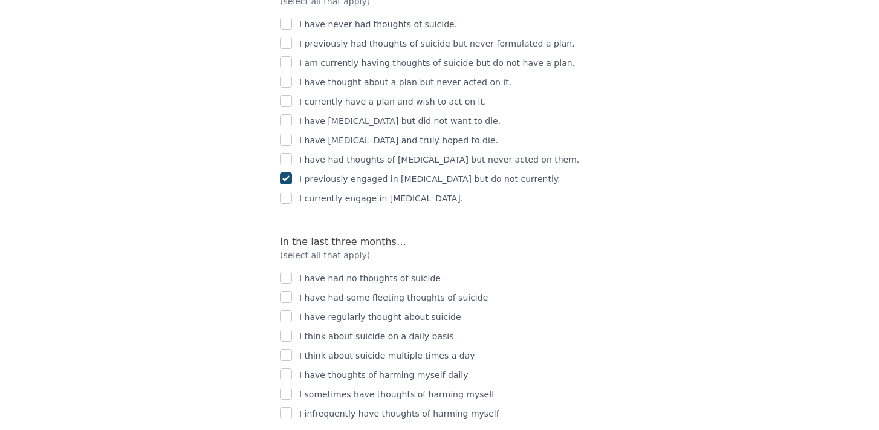
scroll to position [2193, 0]
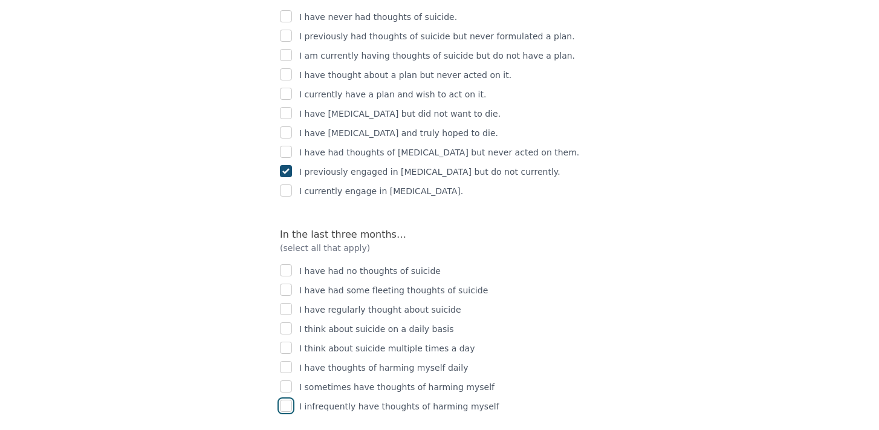
click at [284, 400] on input "checkbox" at bounding box center [286, 406] width 12 height 12
checkbox input "true"
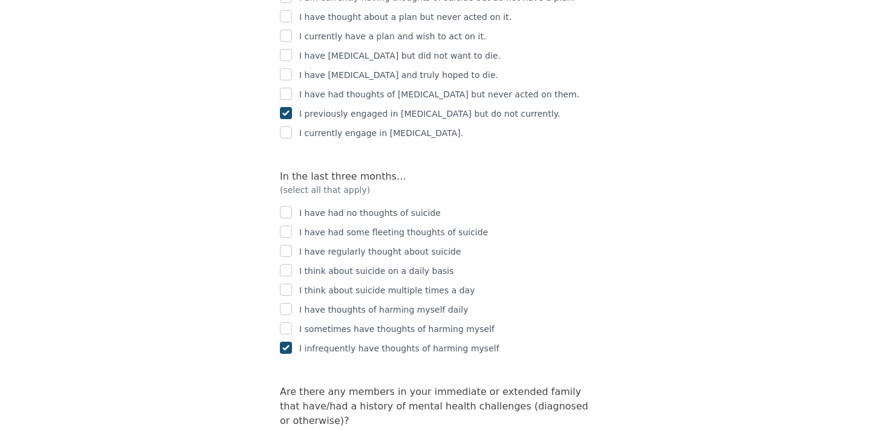
scroll to position [2254, 0]
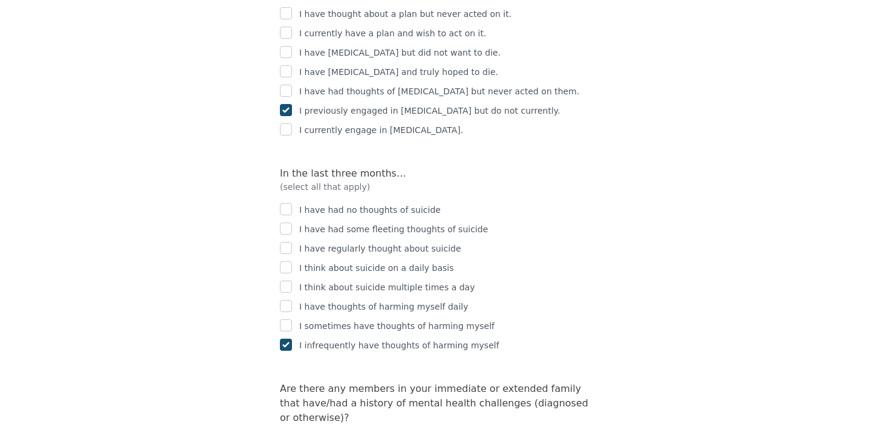
radio input "true"
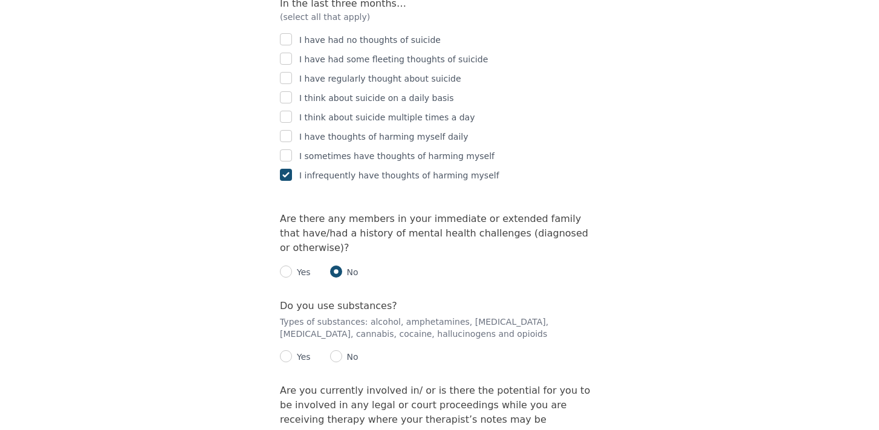
scroll to position [2428, 0]
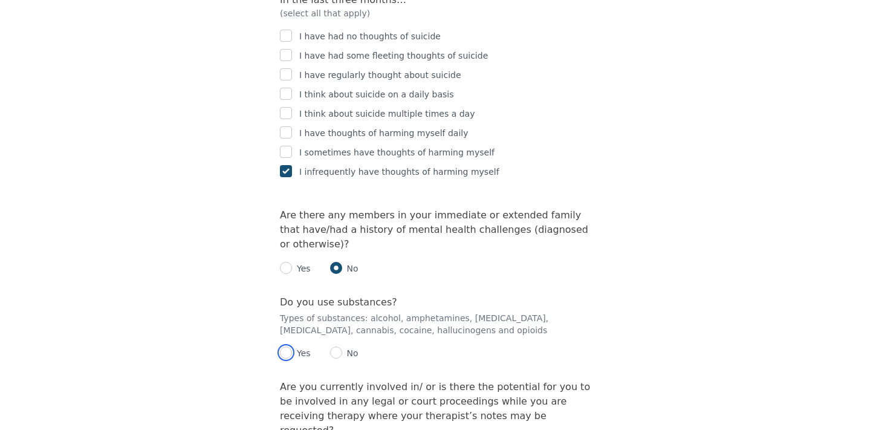
click at [284, 346] on input "radio" at bounding box center [286, 352] width 12 height 12
radio input "true"
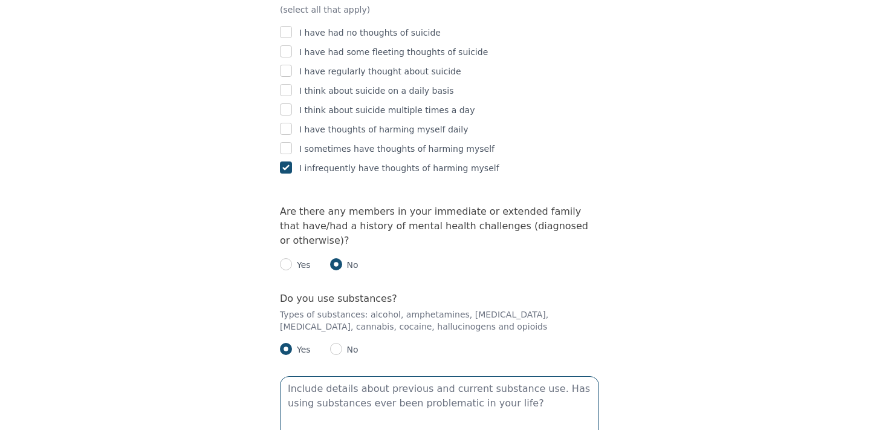
click at [325, 376] on textarea at bounding box center [439, 417] width 319 height 83
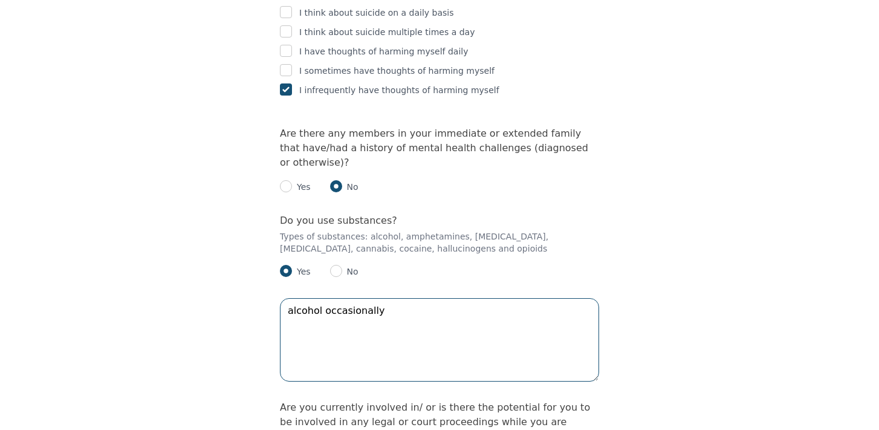
scroll to position [2511, 0]
type textarea "alcohol occasionally"
radio input "true"
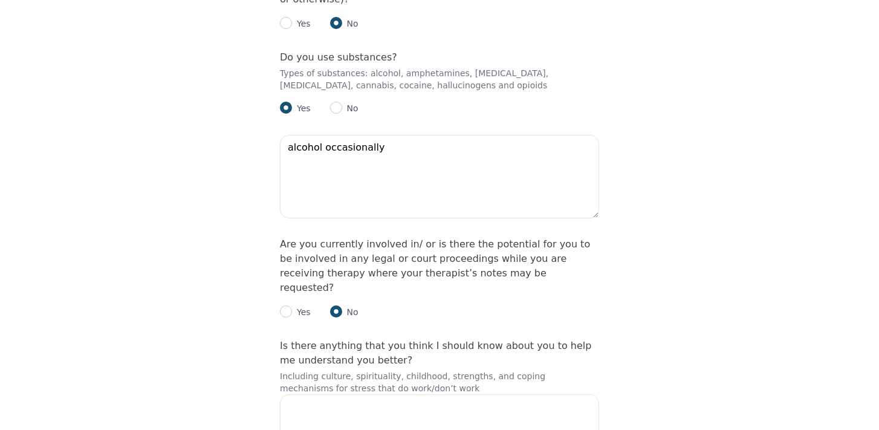
scroll to position [2673, 0]
click at [323, 393] on textarea at bounding box center [439, 434] width 319 height 83
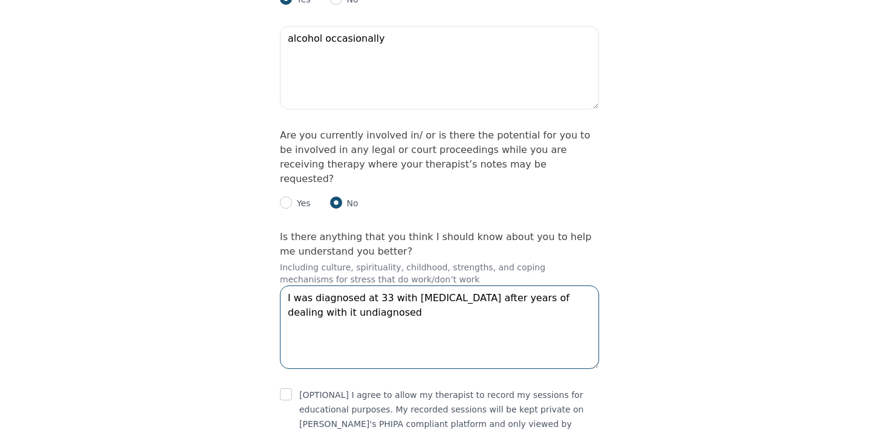
type textarea "I was diagnosed at 33 with [MEDICAL_DATA] after years of dealing with it undiag…"
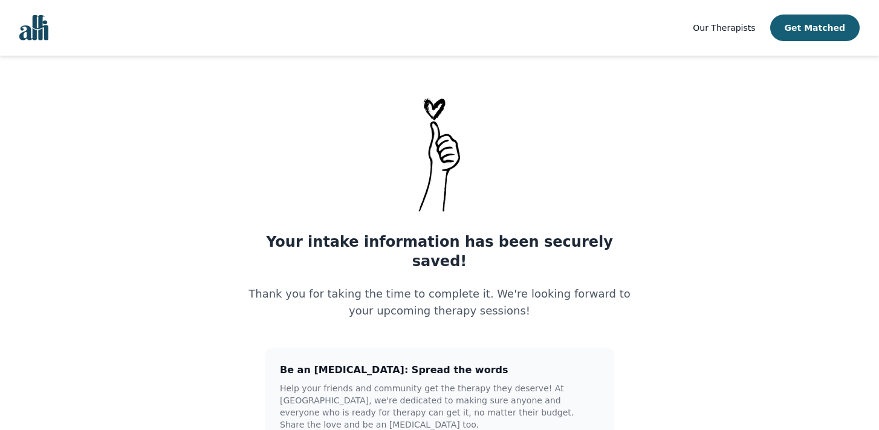
click at [39, 28] on img "Global" at bounding box center [33, 27] width 29 height 25
